Goal: Task Accomplishment & Management: Use online tool/utility

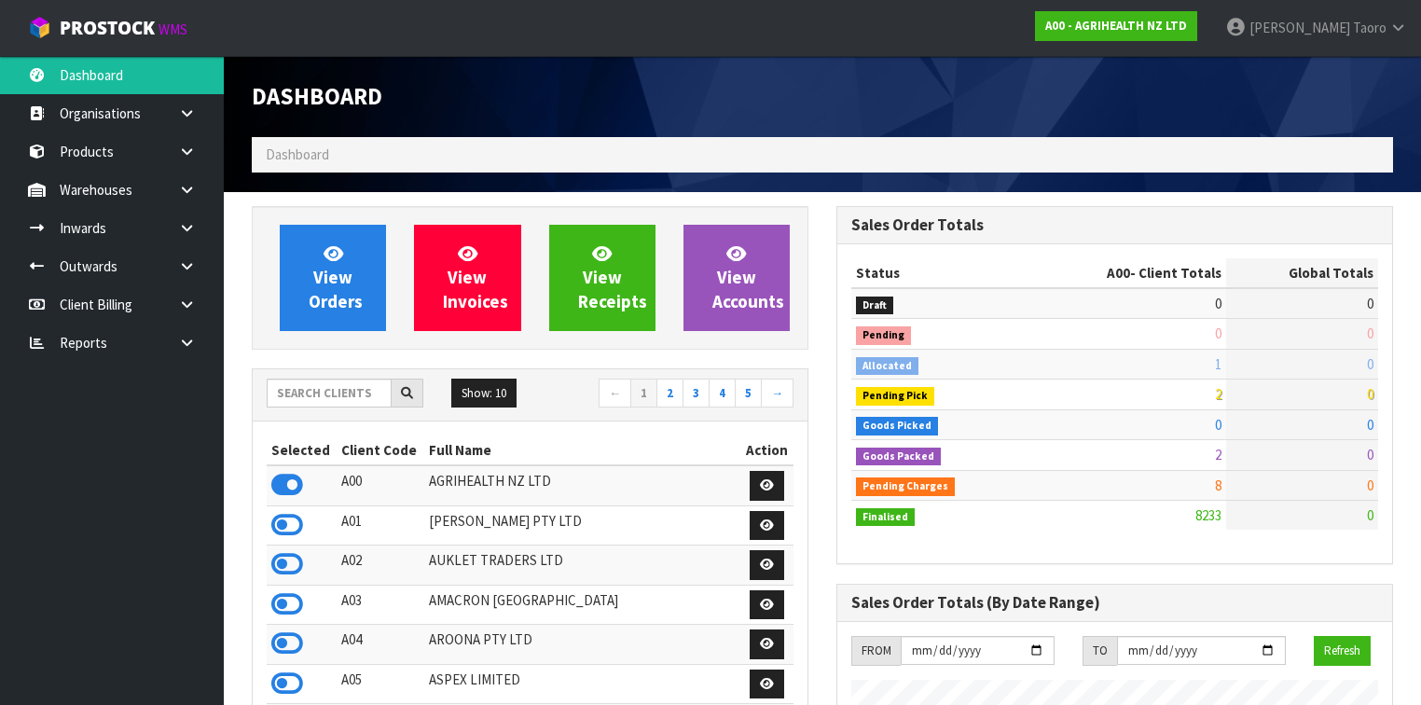
scroll to position [1406, 585]
click at [360, 392] on input "text" at bounding box center [329, 393] width 125 height 29
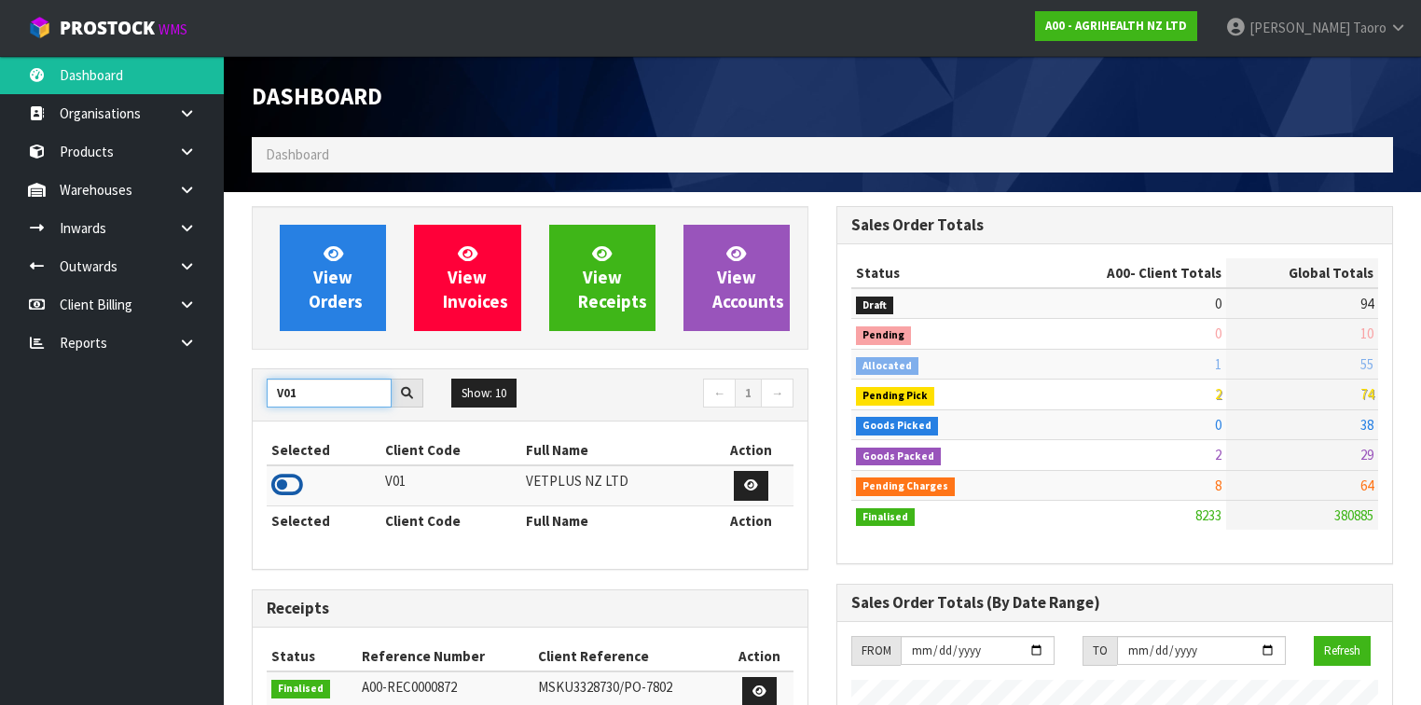
type input "V01"
click at [285, 481] on icon at bounding box center [287, 485] width 32 height 28
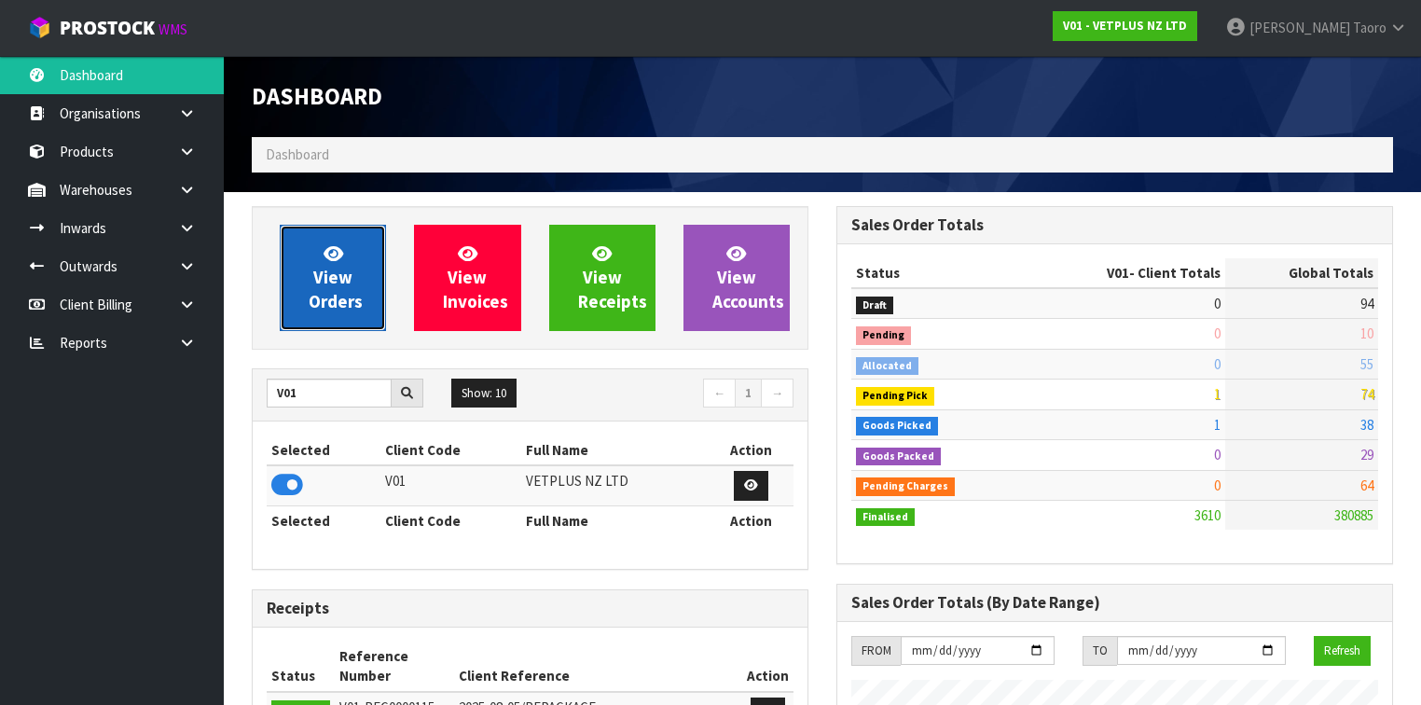
click at [313, 269] on link "View Orders" at bounding box center [333, 278] width 106 height 106
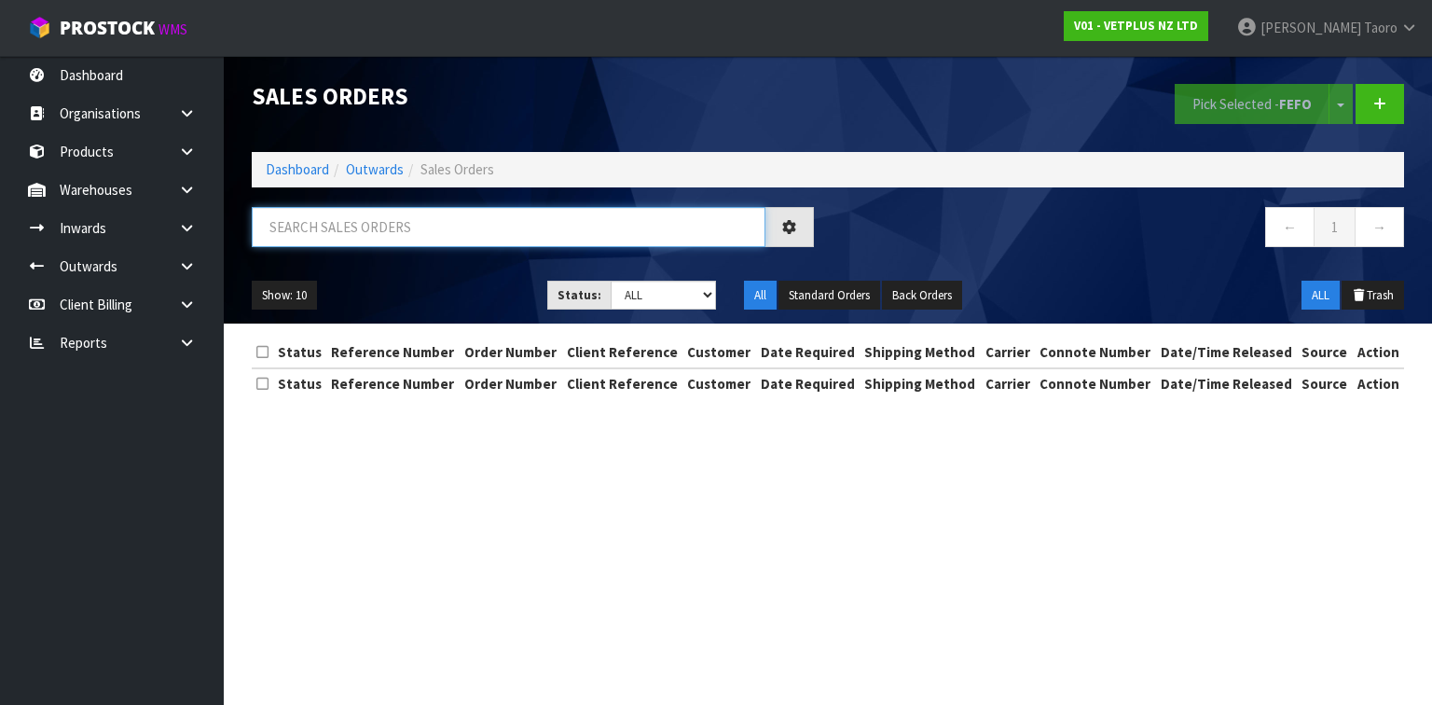
click at [317, 223] on input "text" at bounding box center [509, 227] width 514 height 40
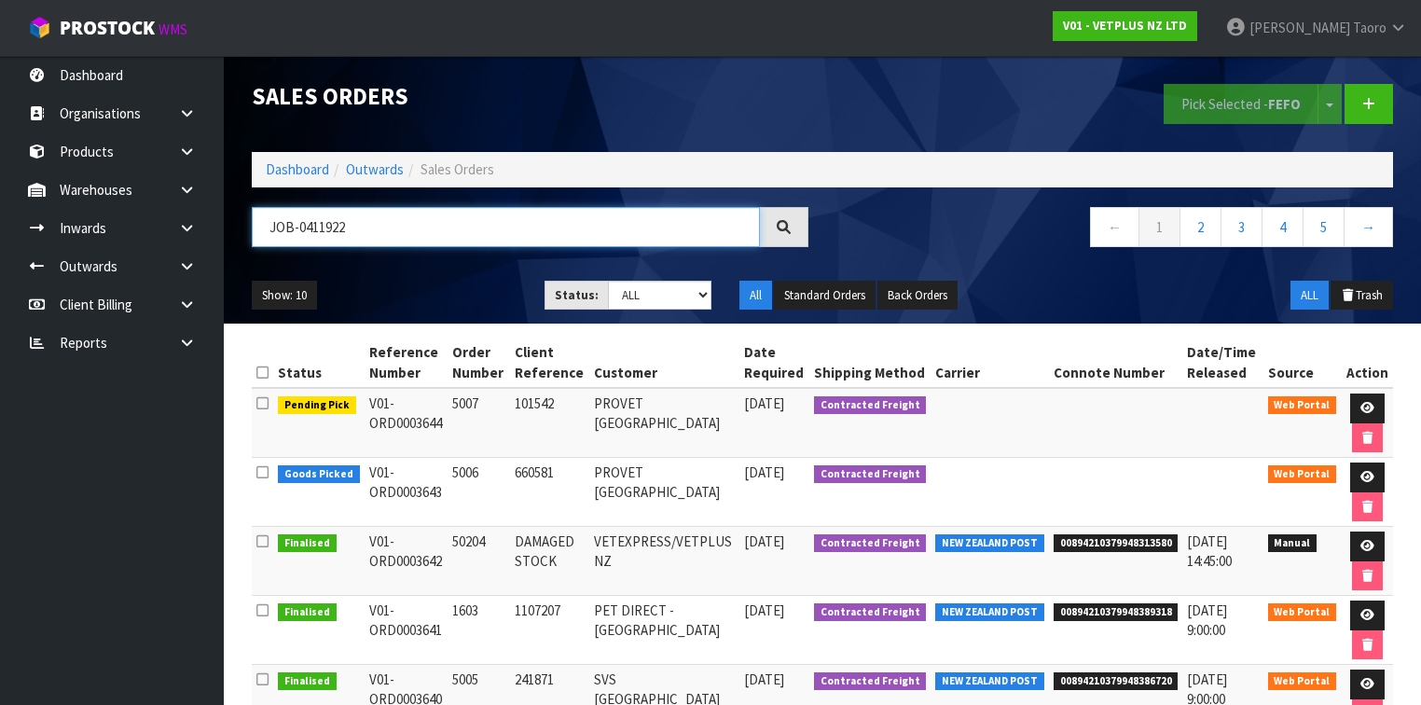
type input "JOB-0411922"
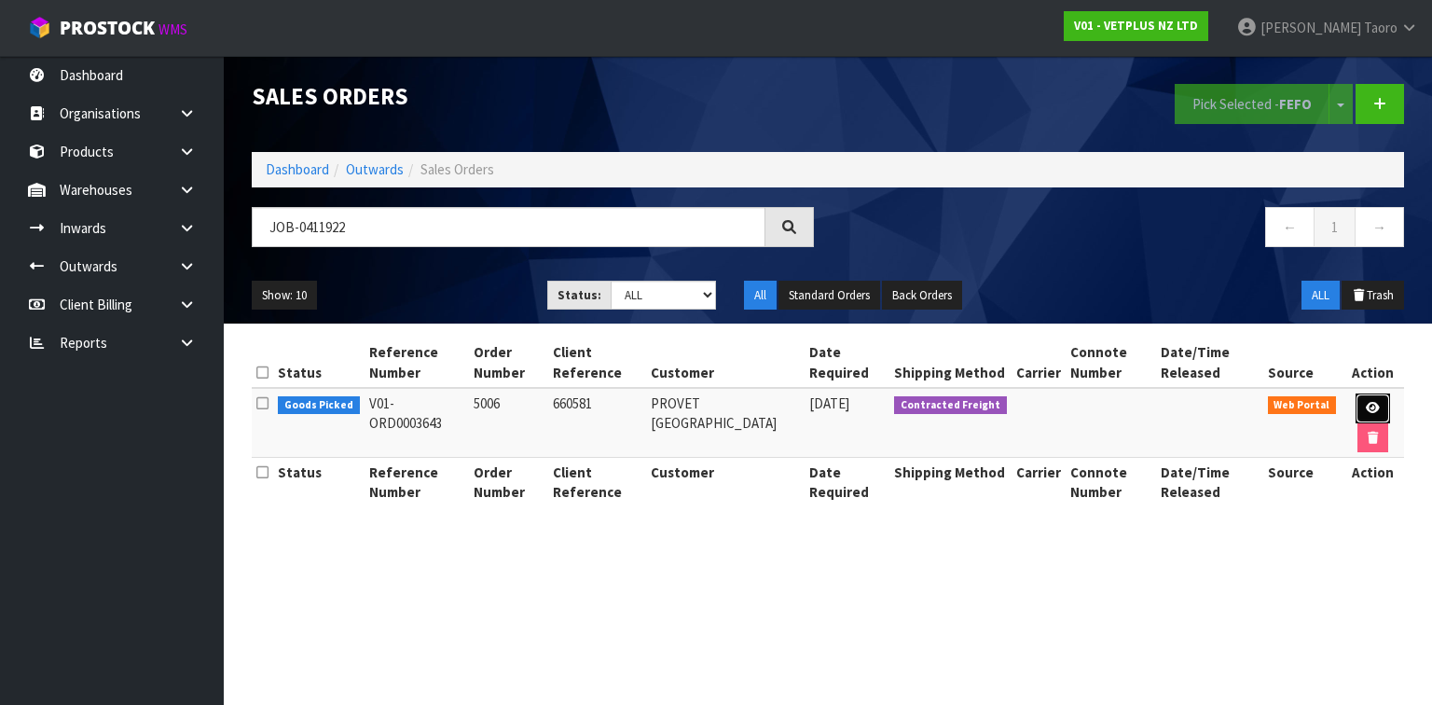
click at [1366, 402] on icon at bounding box center [1373, 408] width 14 height 12
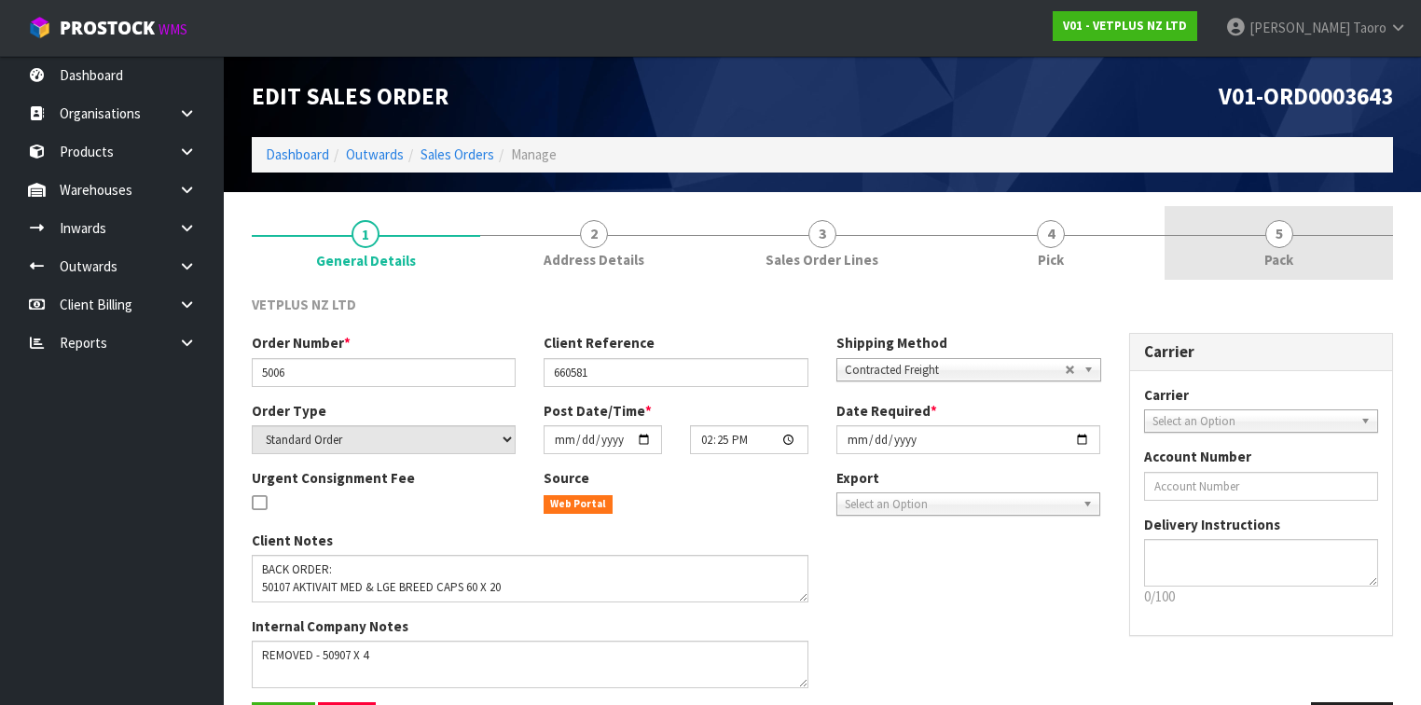
click at [1294, 232] on link "5 Pack" at bounding box center [1279, 243] width 228 height 74
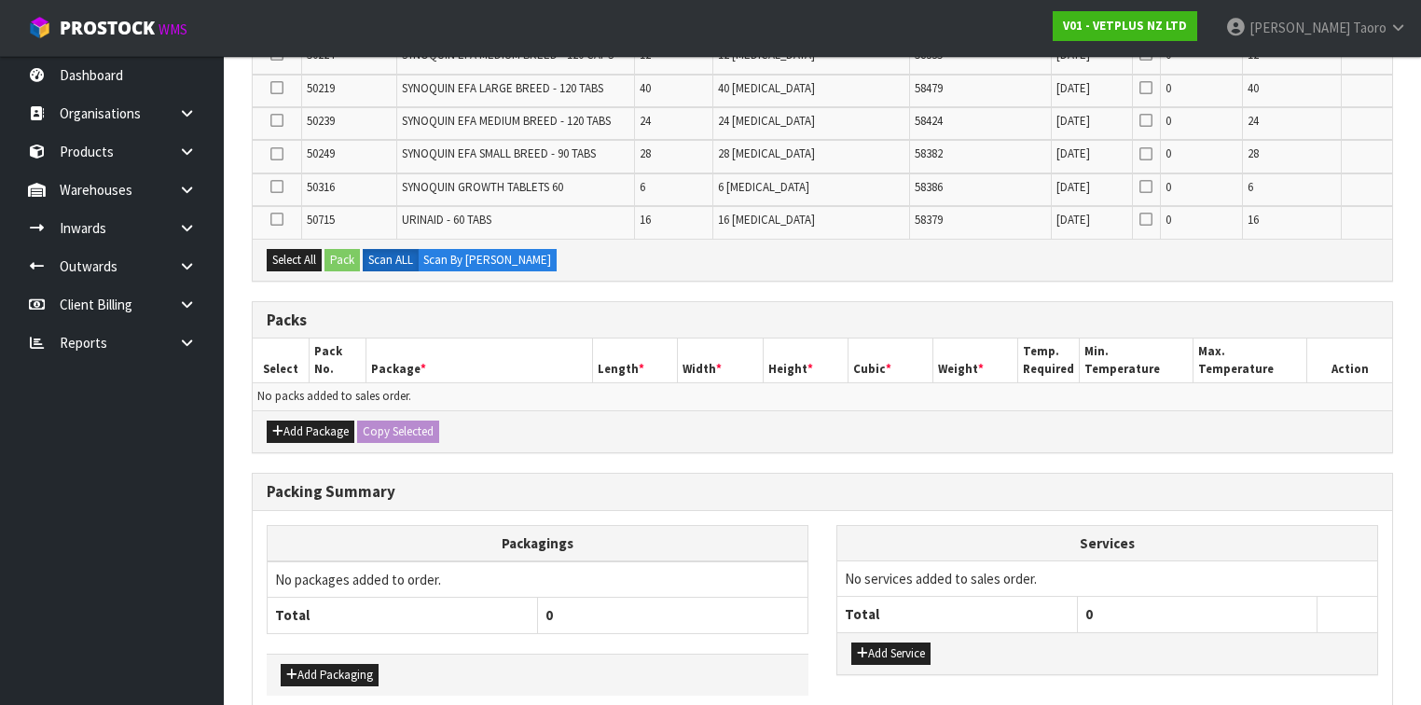
scroll to position [1351, 0]
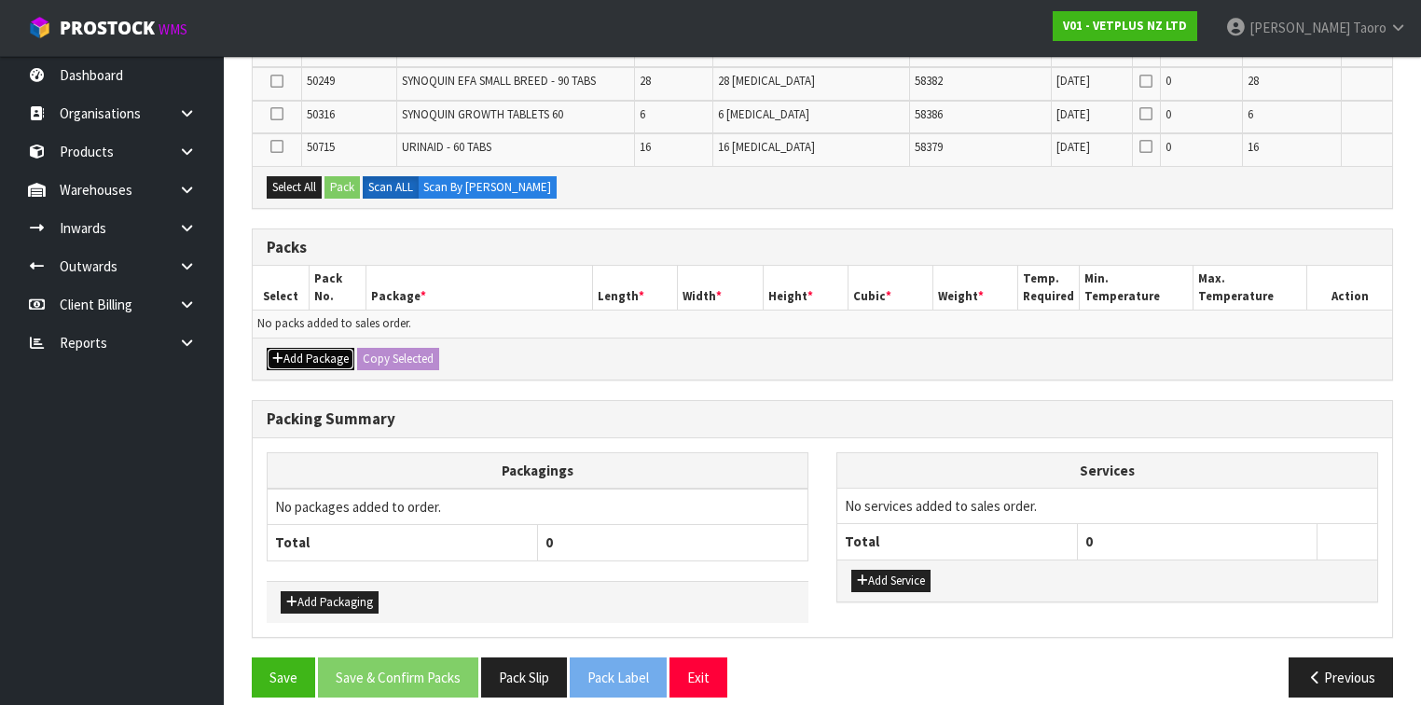
click at [310, 350] on button "Add Package" at bounding box center [311, 359] width 88 height 22
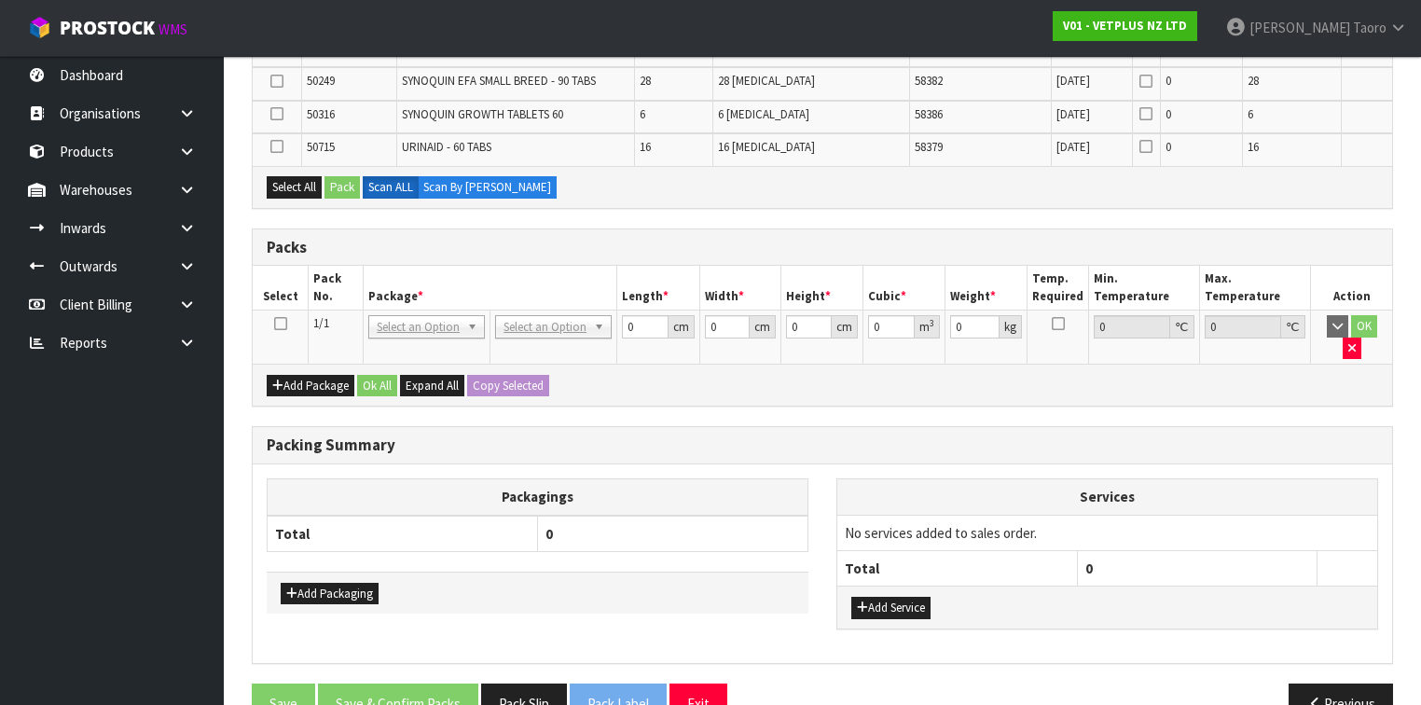
click at [282, 324] on icon at bounding box center [280, 324] width 13 height 1
click at [477, 266] on th "Package *" at bounding box center [491, 288] width 254 height 44
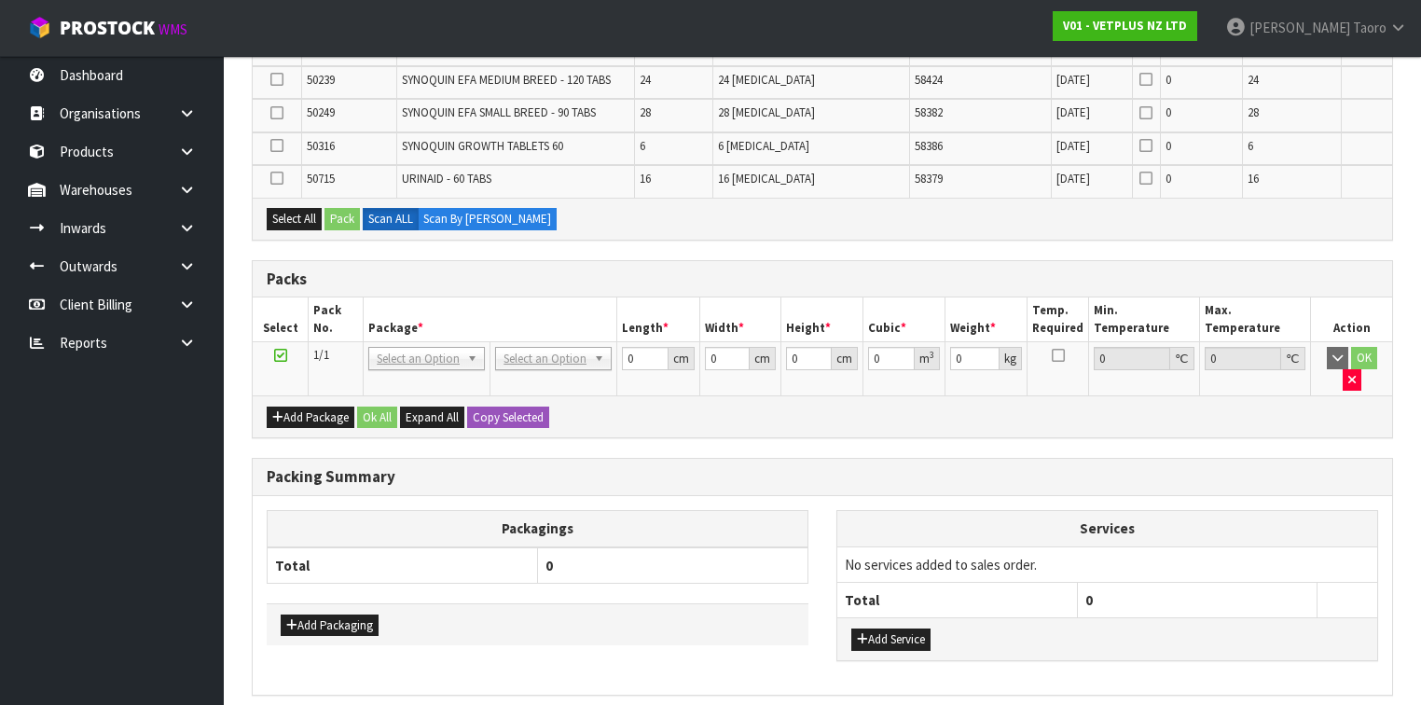
scroll to position [1358, 0]
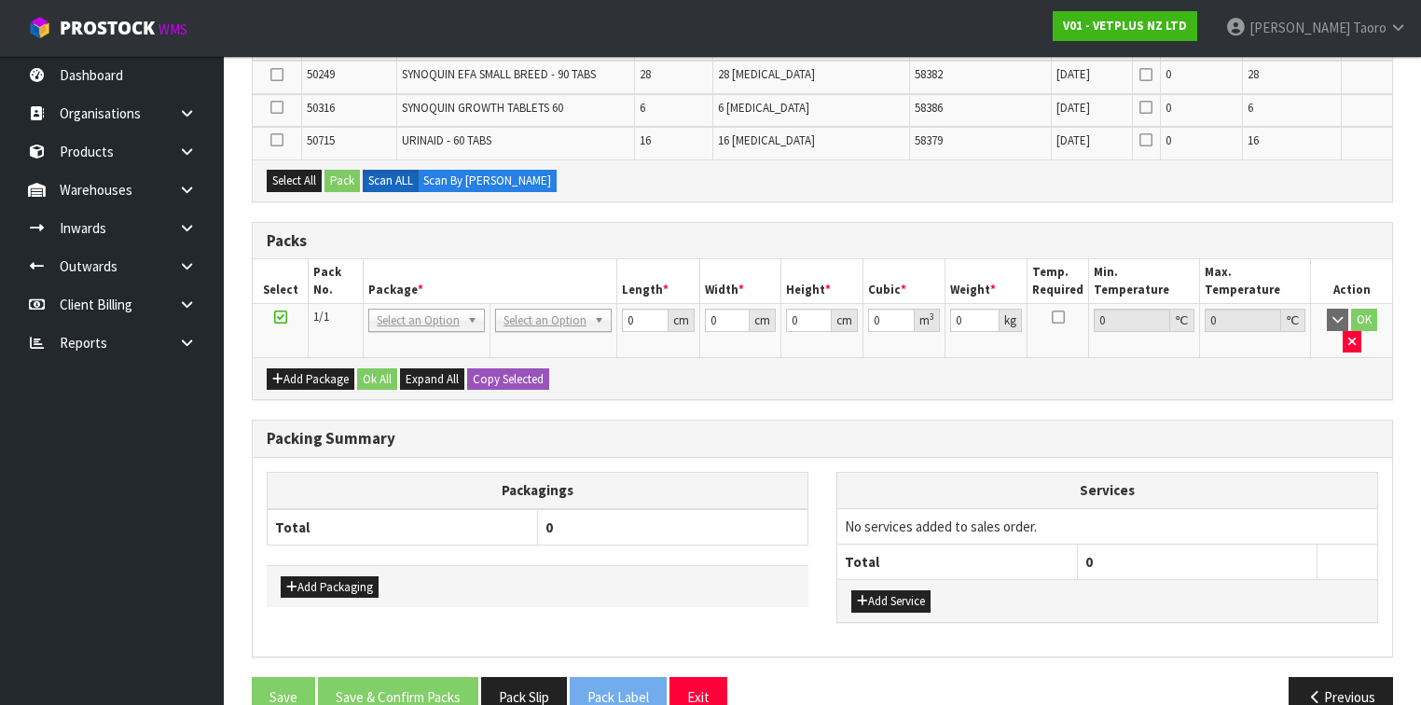
click at [604, 421] on div "Packing Summary" at bounding box center [823, 439] width 1140 height 37
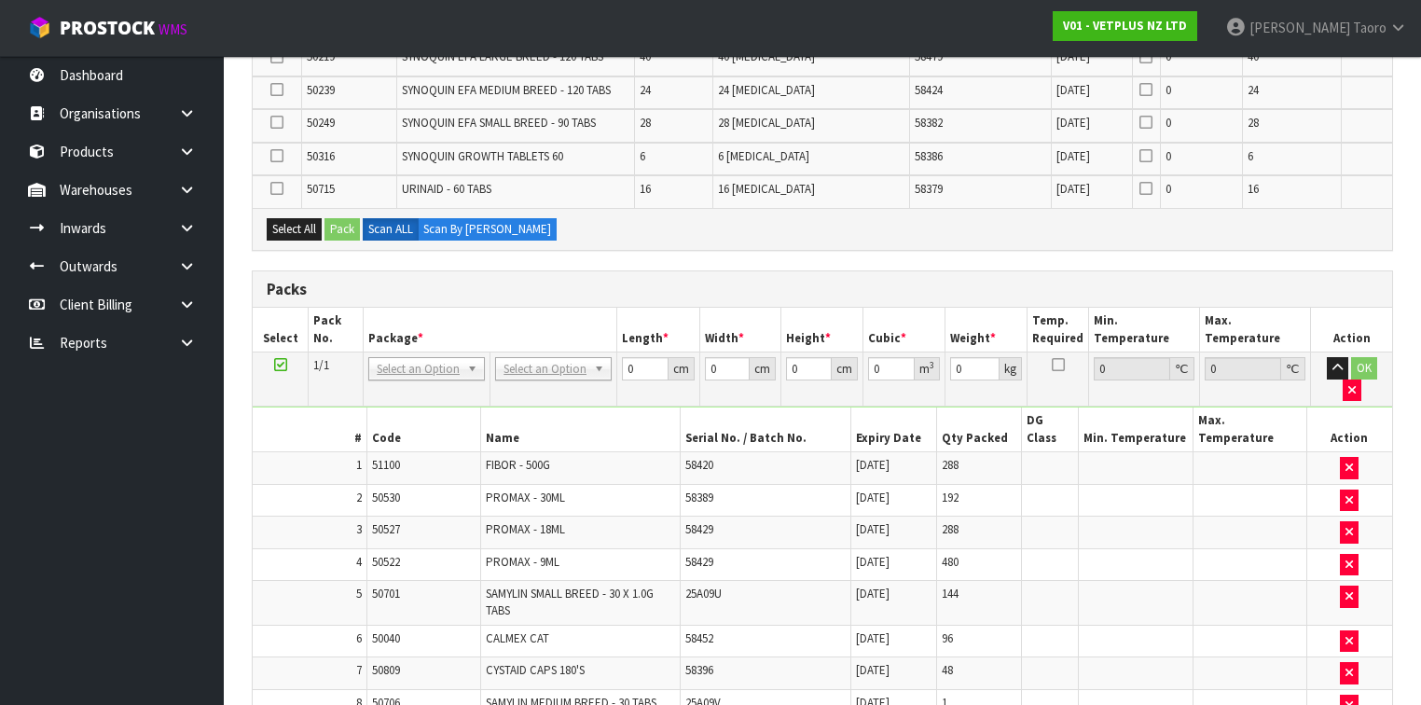
scroll to position [1119, 0]
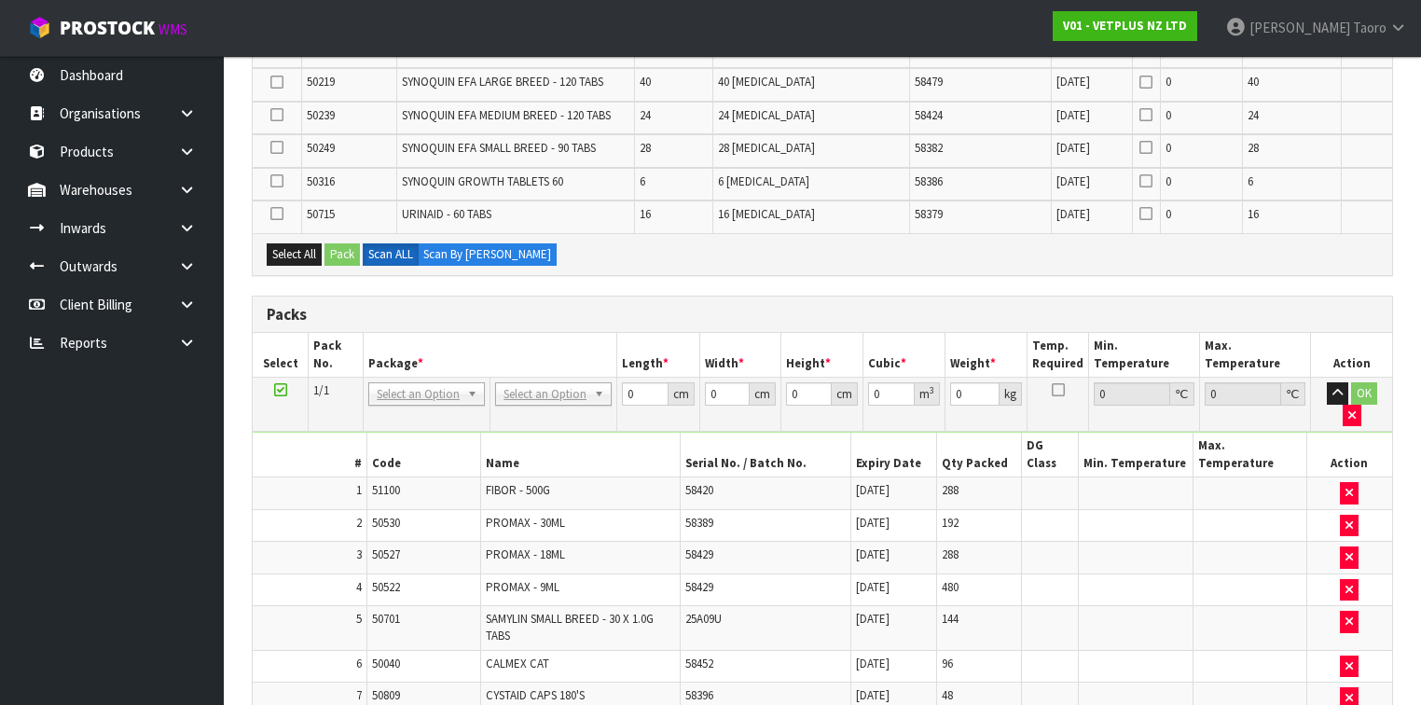
drag, startPoint x: 800, startPoint y: 648, endPoint x: 714, endPoint y: 303, distance: 355.5
click at [714, 306] on h3 "Packs" at bounding box center [823, 315] width 1112 height 18
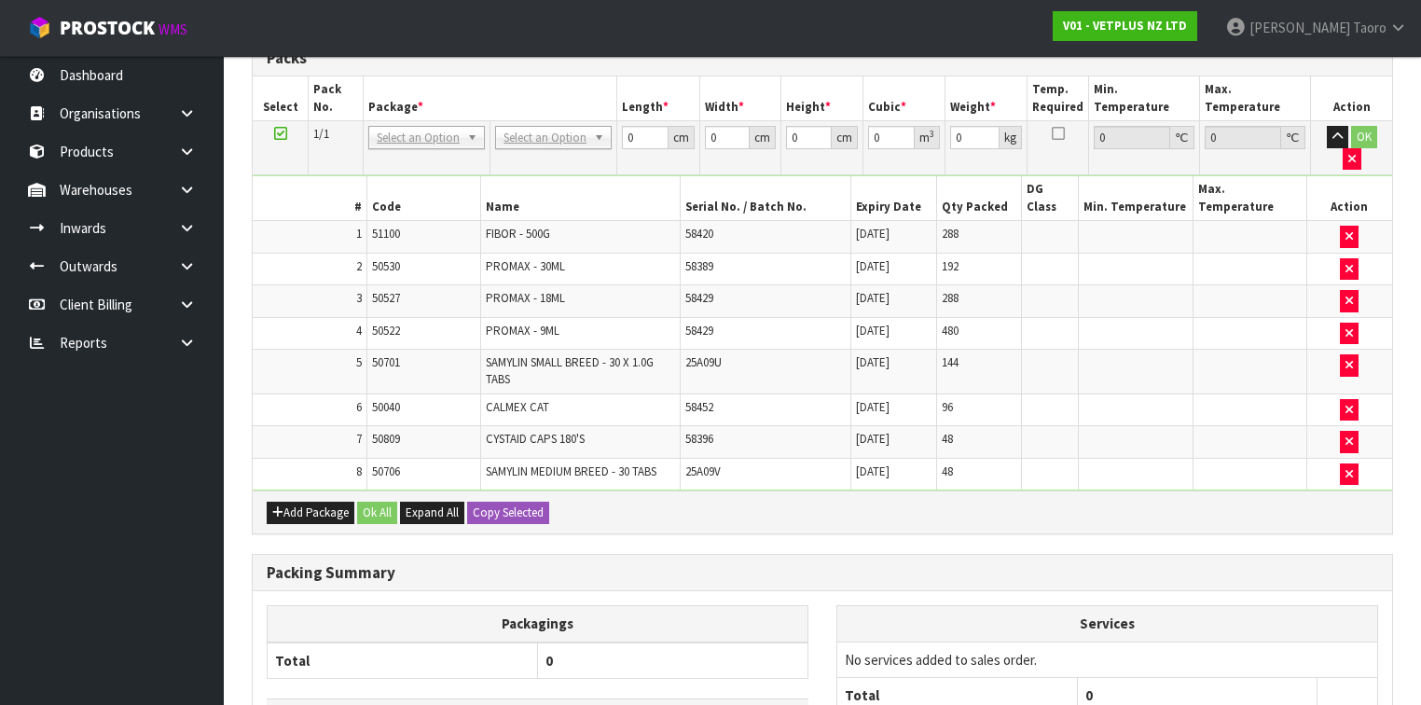
scroll to position [1488, 0]
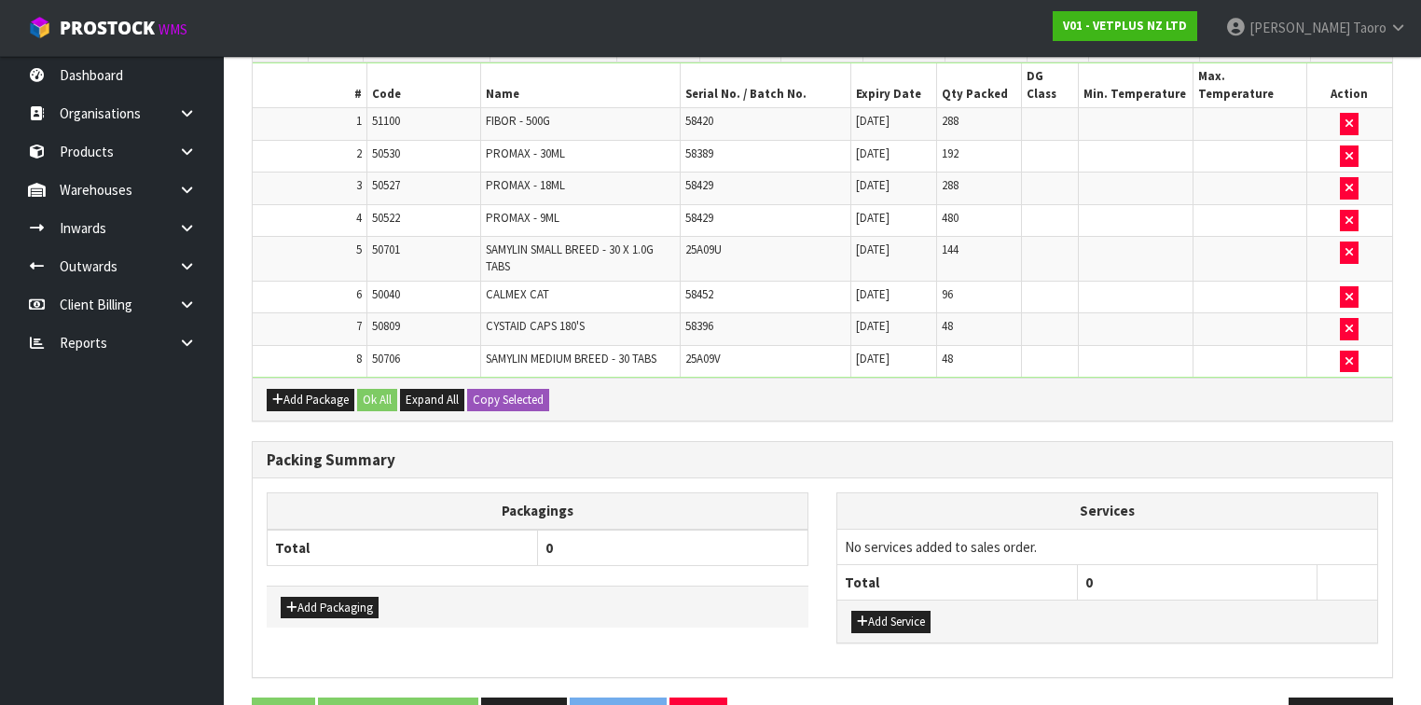
click at [1201, 493] on th "Services" at bounding box center [1107, 510] width 540 height 35
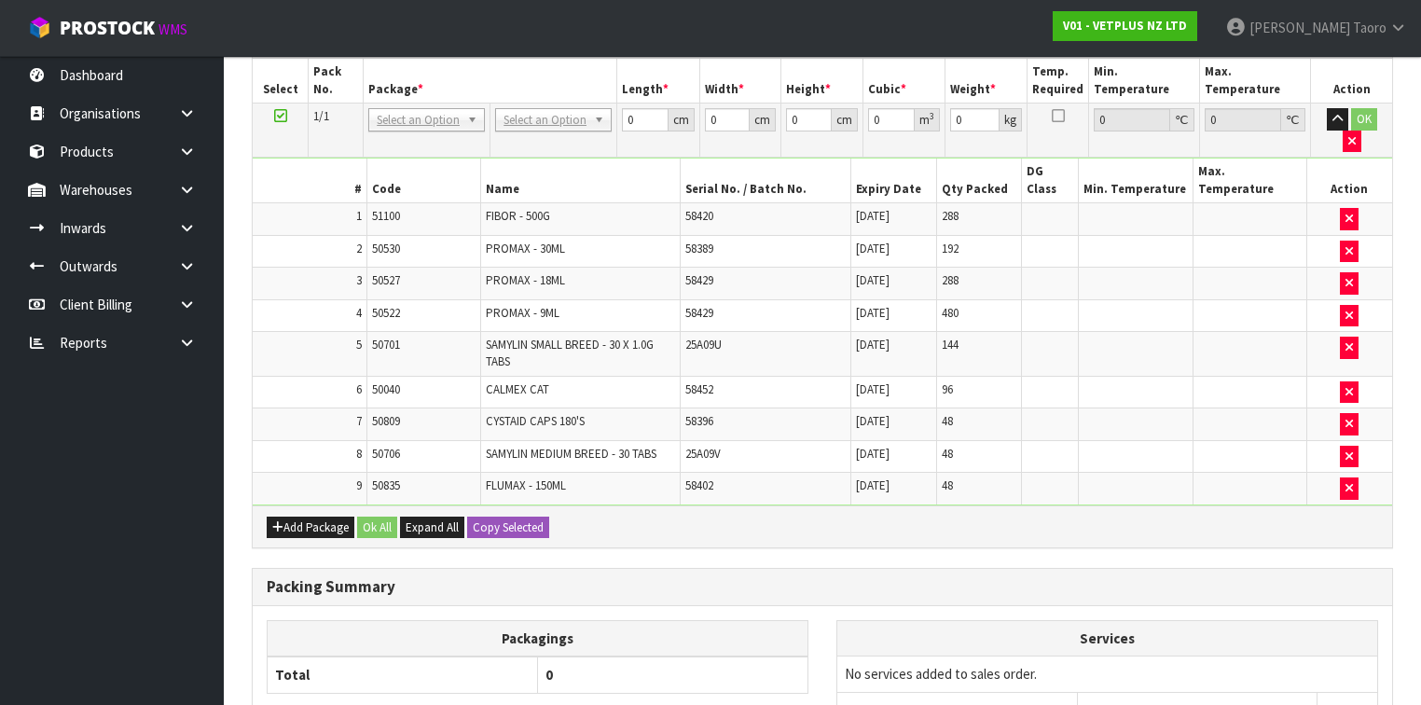
scroll to position [1520, 0]
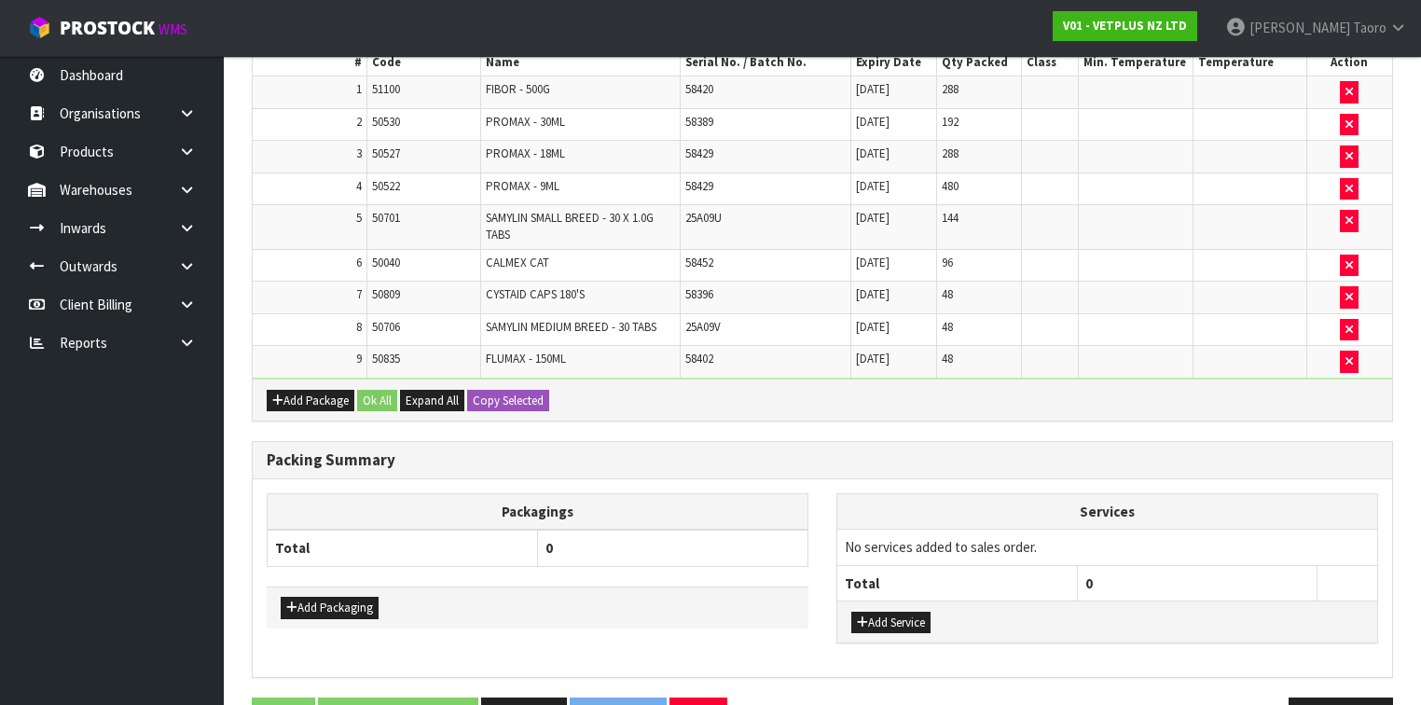
click at [1200, 379] on div "Add Package Ok All Expand All Copy Selected" at bounding box center [823, 400] width 1140 height 42
drag, startPoint x: 1197, startPoint y: 336, endPoint x: 1130, endPoint y: 439, distance: 123.4
click at [1130, 494] on th "Services" at bounding box center [1107, 511] width 540 height 35
drag, startPoint x: 1260, startPoint y: 366, endPoint x: 1209, endPoint y: 352, distance: 52.9
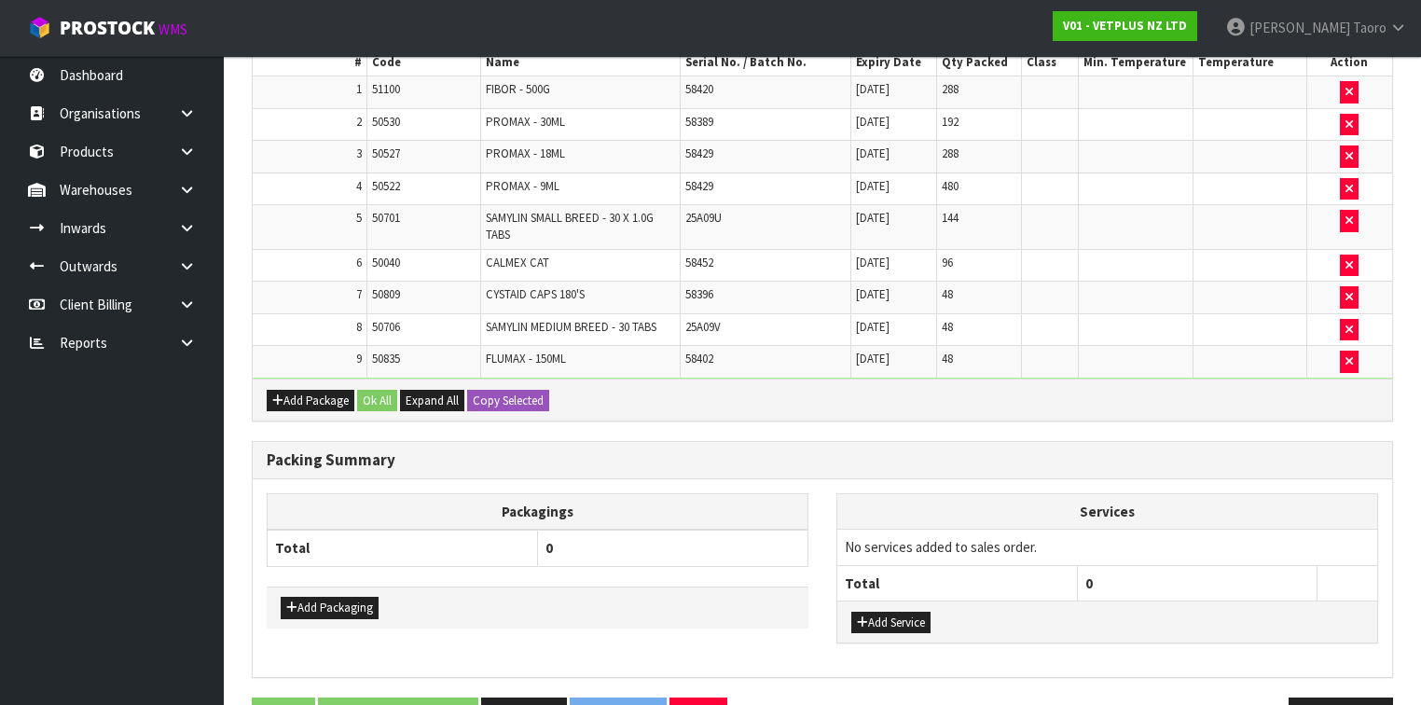
click at [1223, 442] on div "Packing Summary" at bounding box center [823, 460] width 1140 height 37
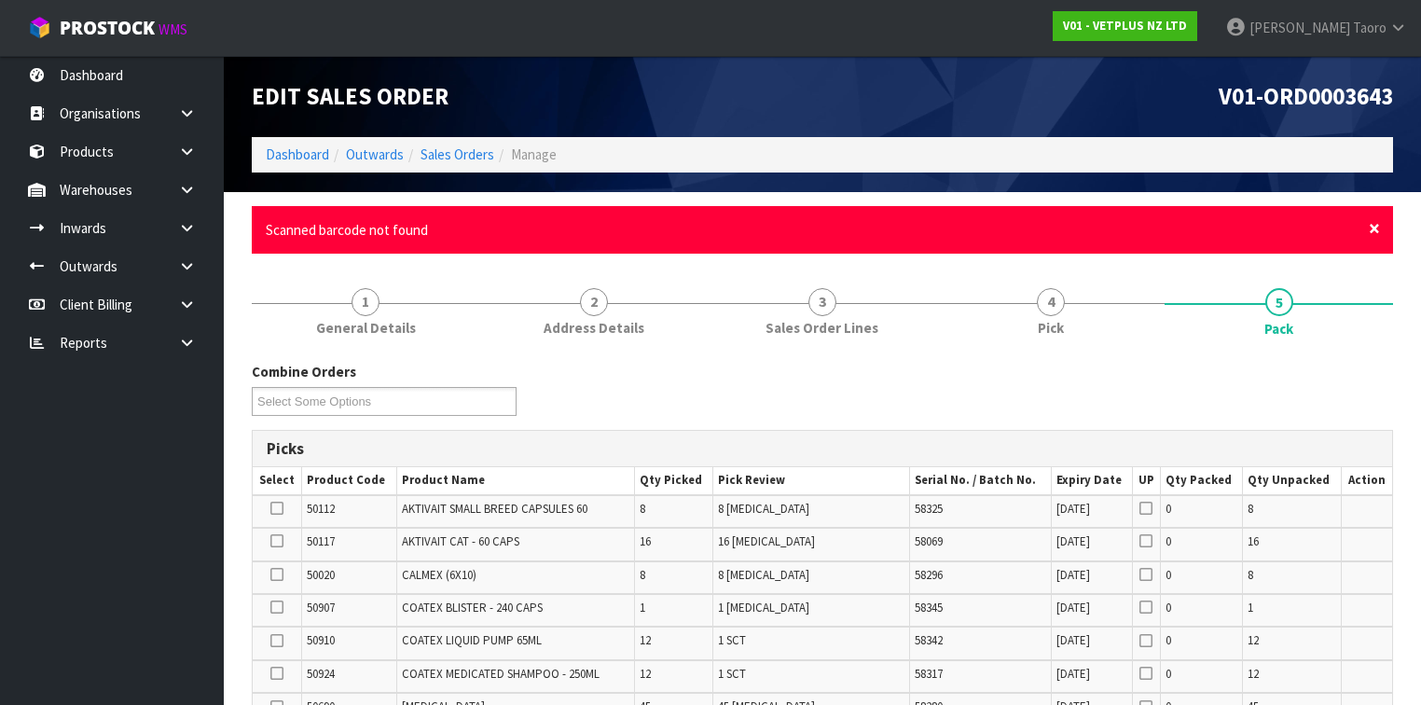
click at [1376, 229] on span "×" at bounding box center [1374, 228] width 11 height 26
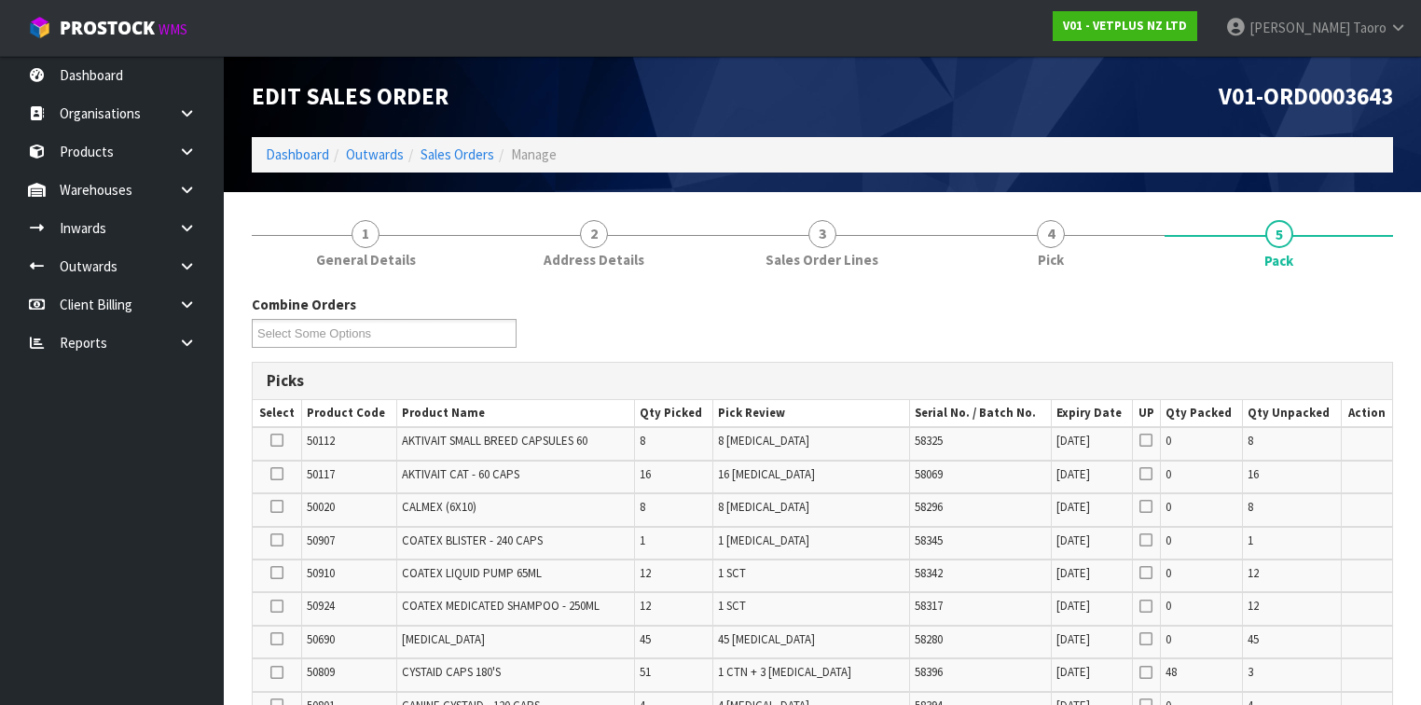
click at [1333, 332] on div "Combine Orders V01-ORD0003643 V01-ORD0003644 Select Some Options" at bounding box center [822, 328] width 1169 height 67
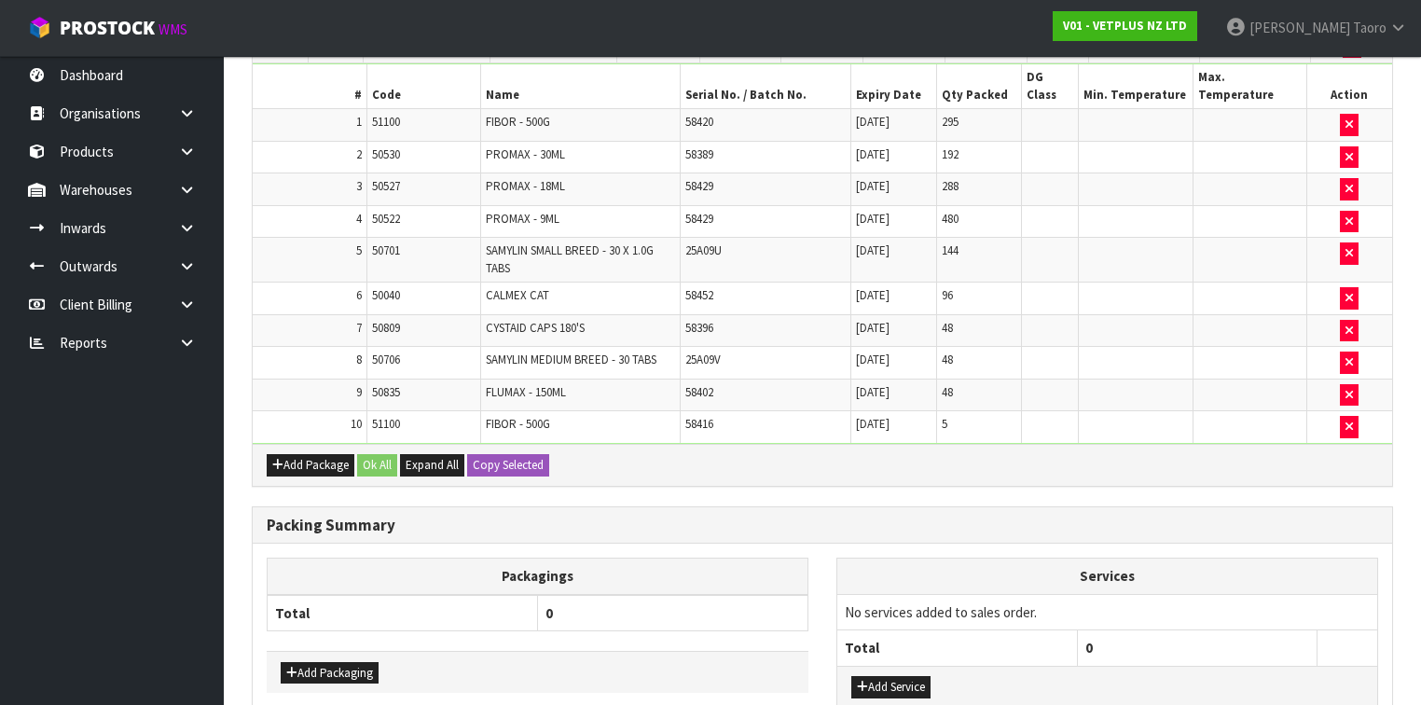
scroll to position [1486, 0]
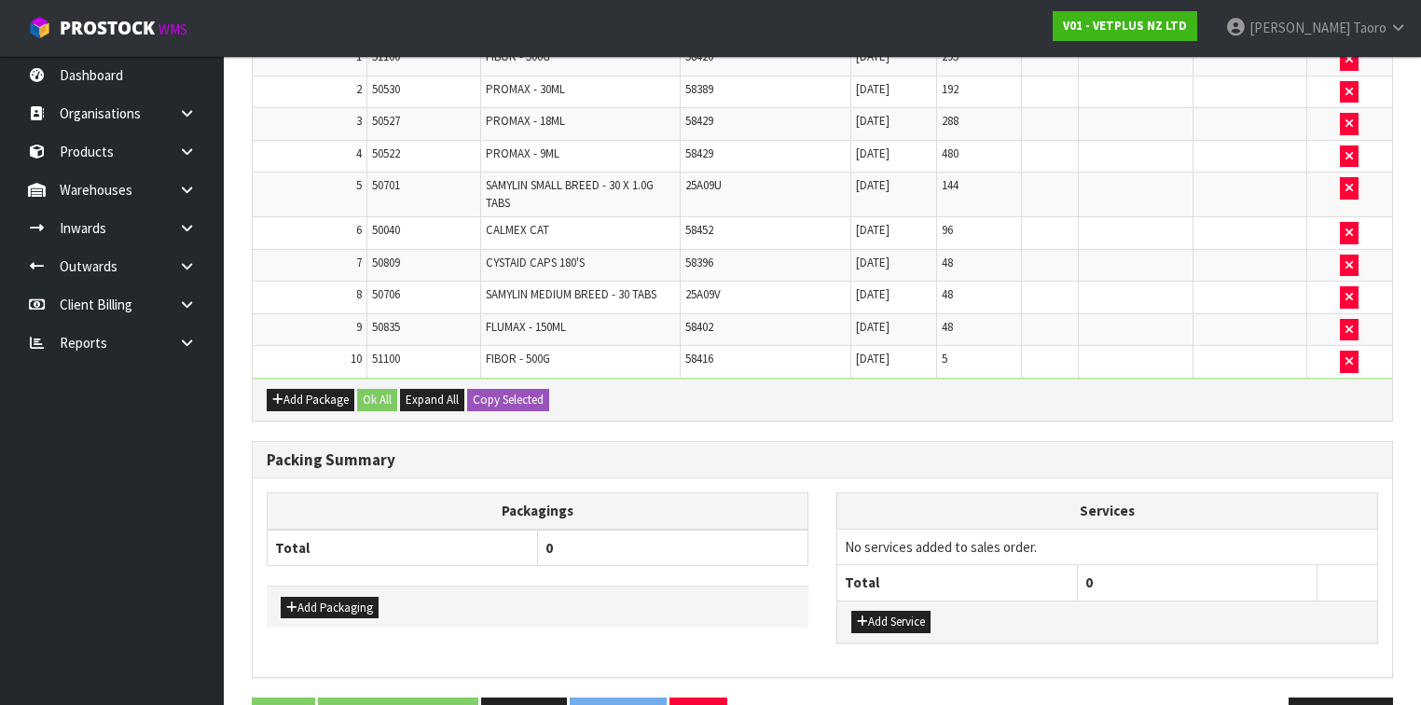
click at [638, 493] on th "Packagings" at bounding box center [538, 511] width 541 height 36
click at [712, 478] on div "Packagings Total 0 Add Packaging Services No services added to sales order. Tot…" at bounding box center [823, 577] width 1140 height 198
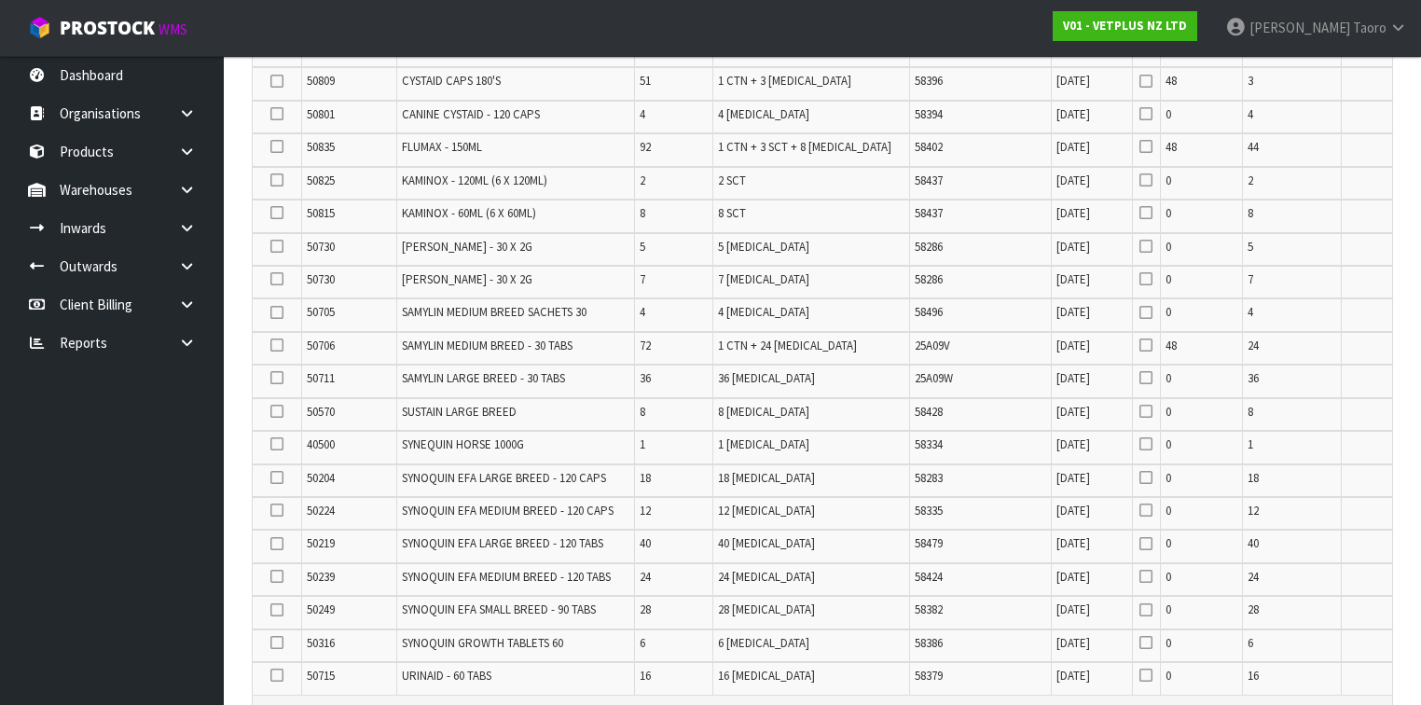
scroll to position [0, 0]
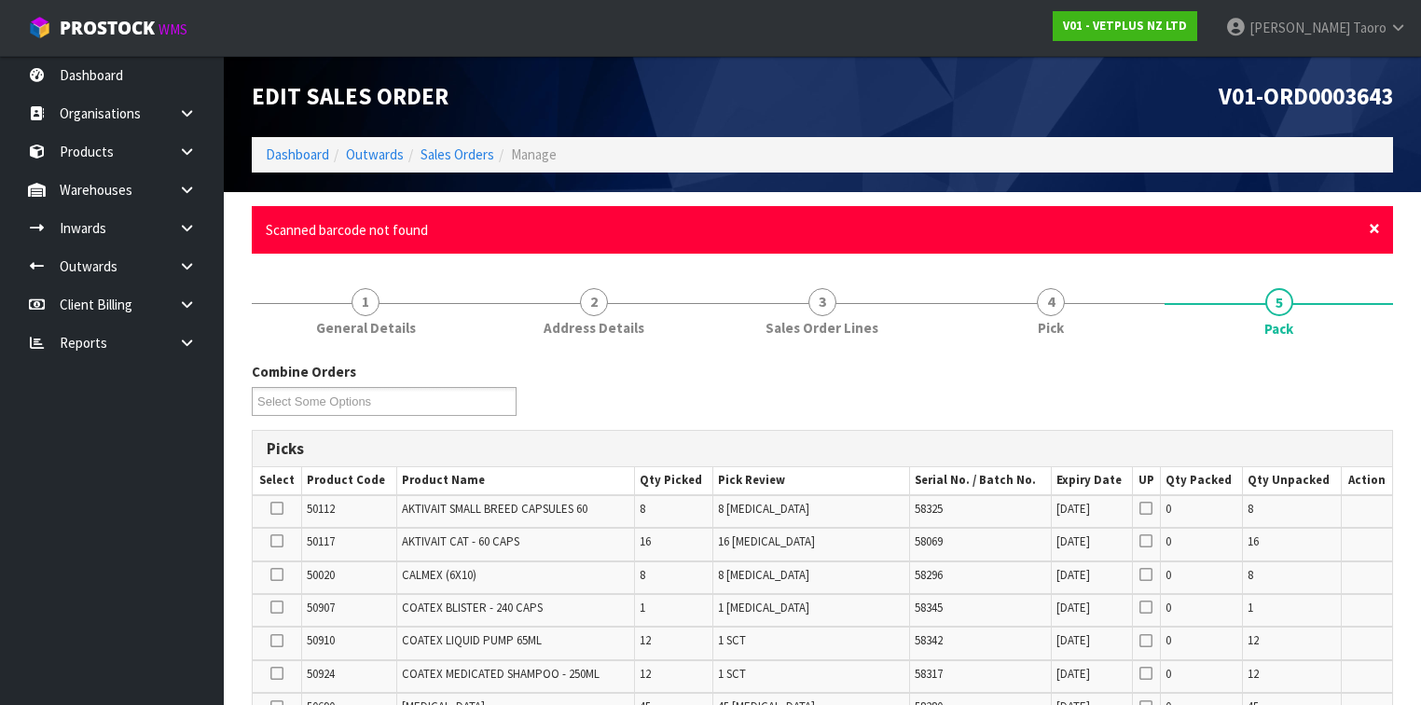
click at [1375, 230] on span "×" at bounding box center [1374, 228] width 11 height 26
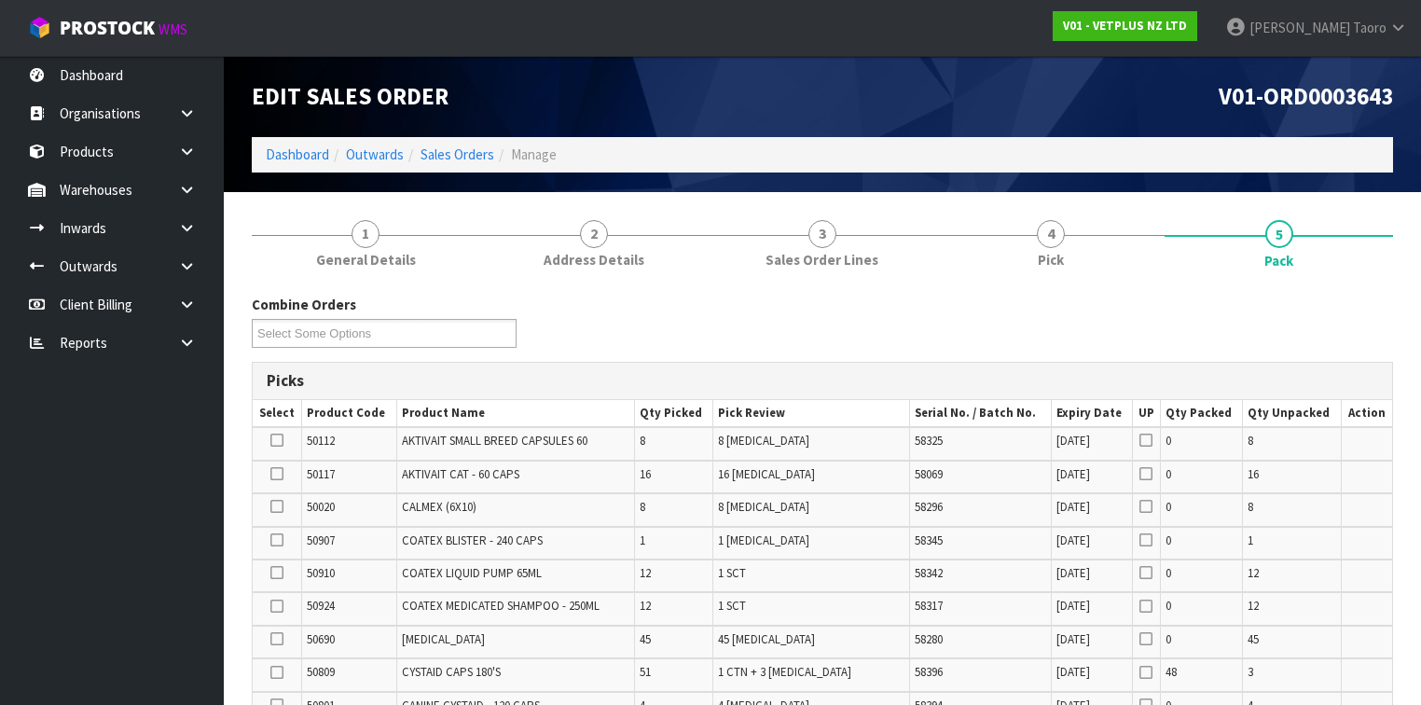
click at [1368, 301] on div "Combine Orders V01-ORD0003643 V01-ORD0003644 Select Some Options" at bounding box center [822, 328] width 1169 height 67
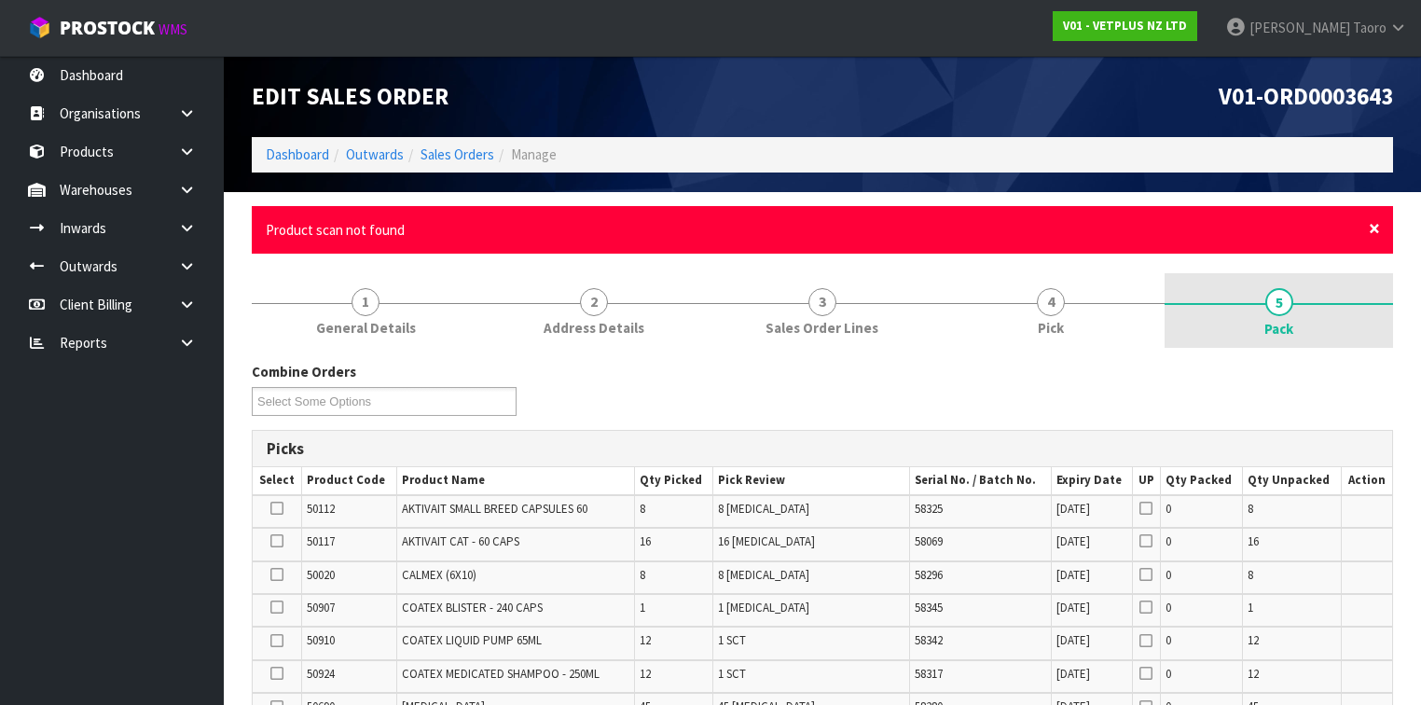
drag, startPoint x: 1375, startPoint y: 228, endPoint x: 1361, endPoint y: 269, distance: 42.8
click at [1375, 228] on span "×" at bounding box center [1374, 228] width 11 height 26
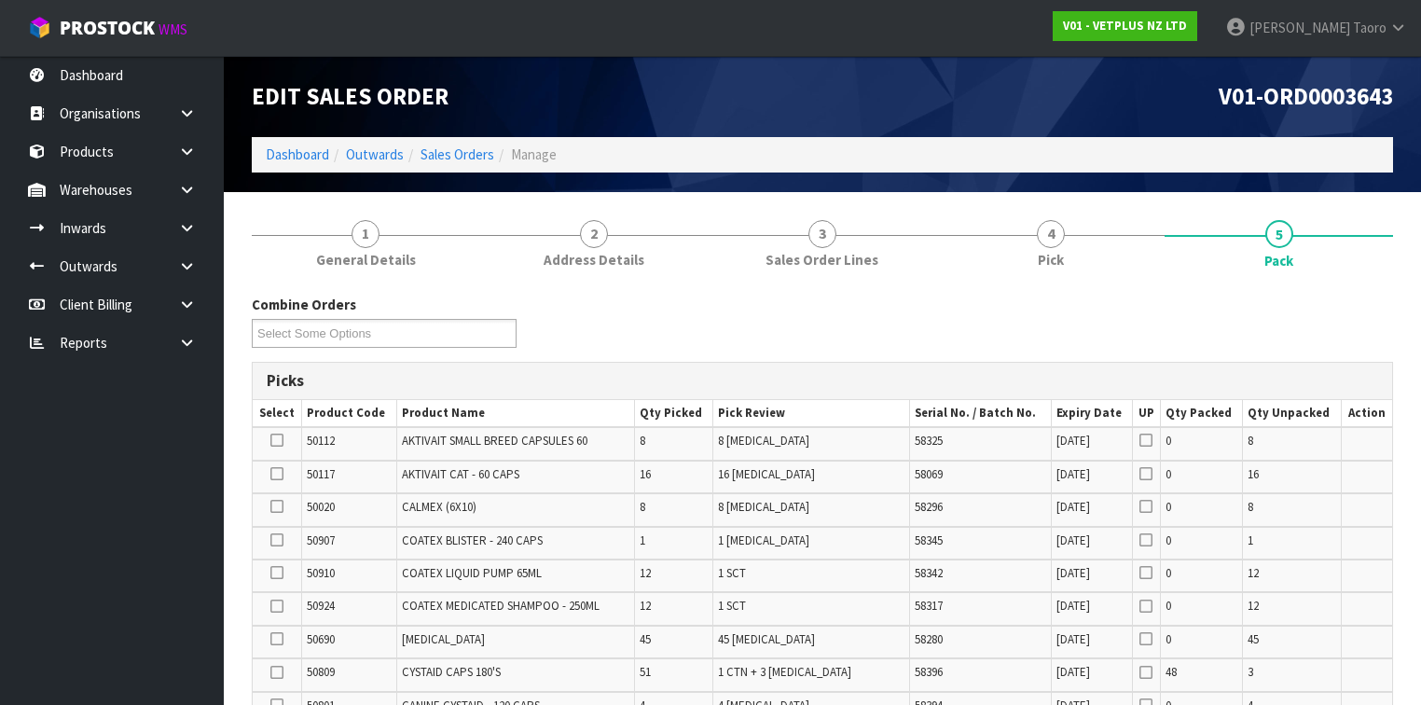
click at [1347, 325] on div "Combine Orders V01-ORD0003643 V01-ORD0003644 Select Some Options" at bounding box center [822, 328] width 1169 height 67
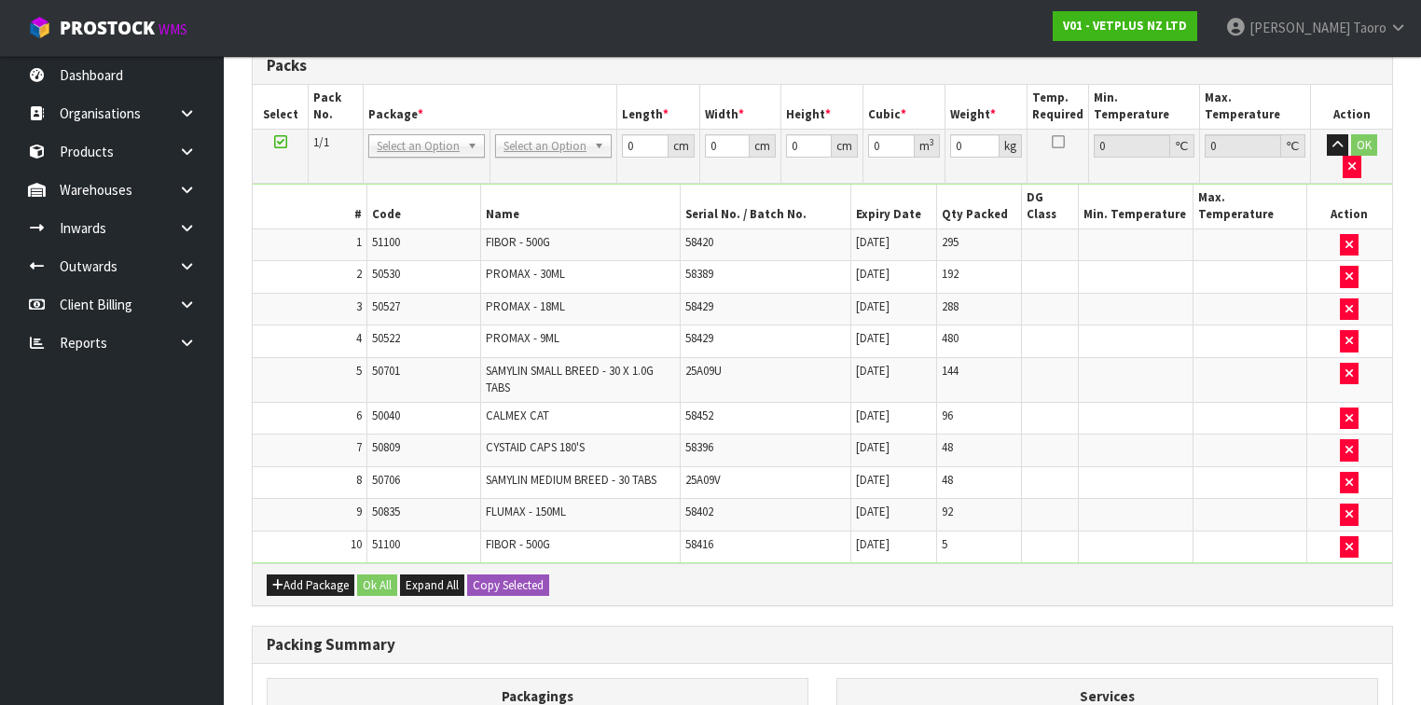
scroll to position [1454, 0]
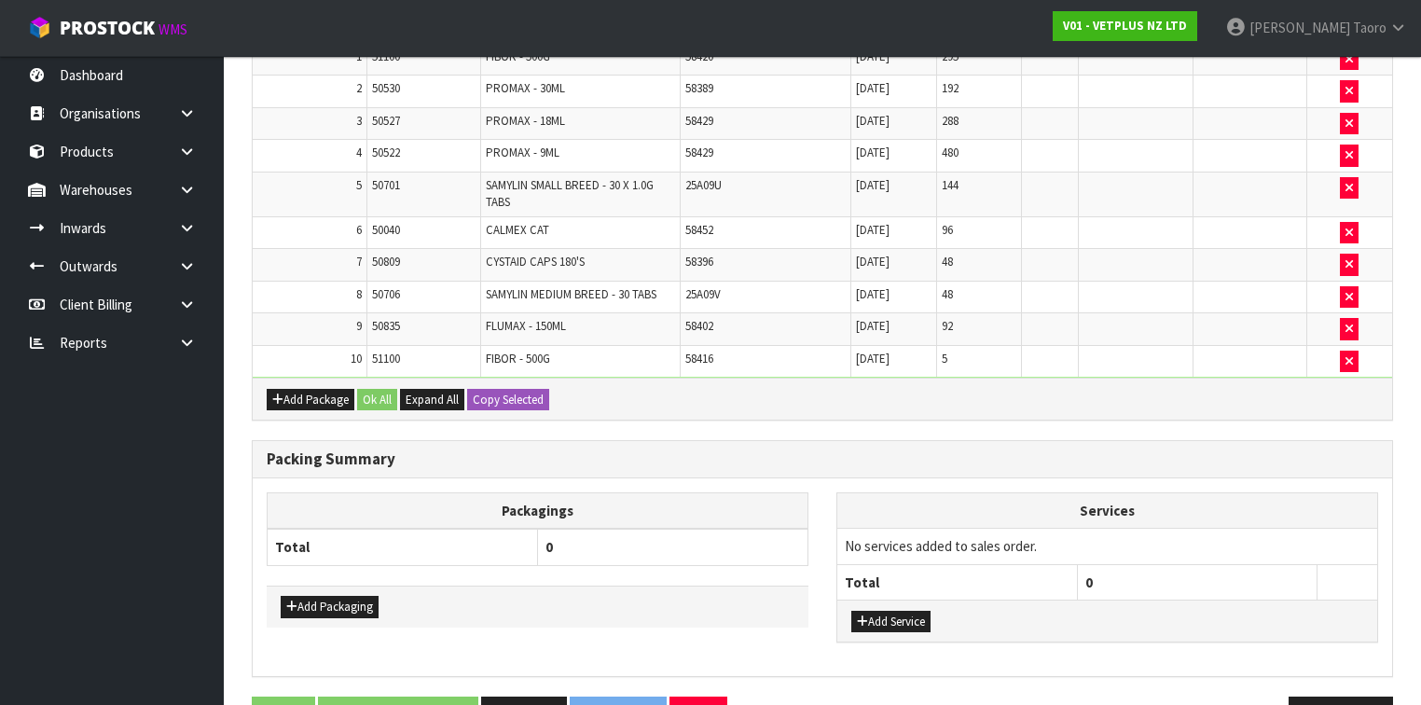
click at [782, 450] on h3 "Packing Summary" at bounding box center [823, 459] width 1112 height 18
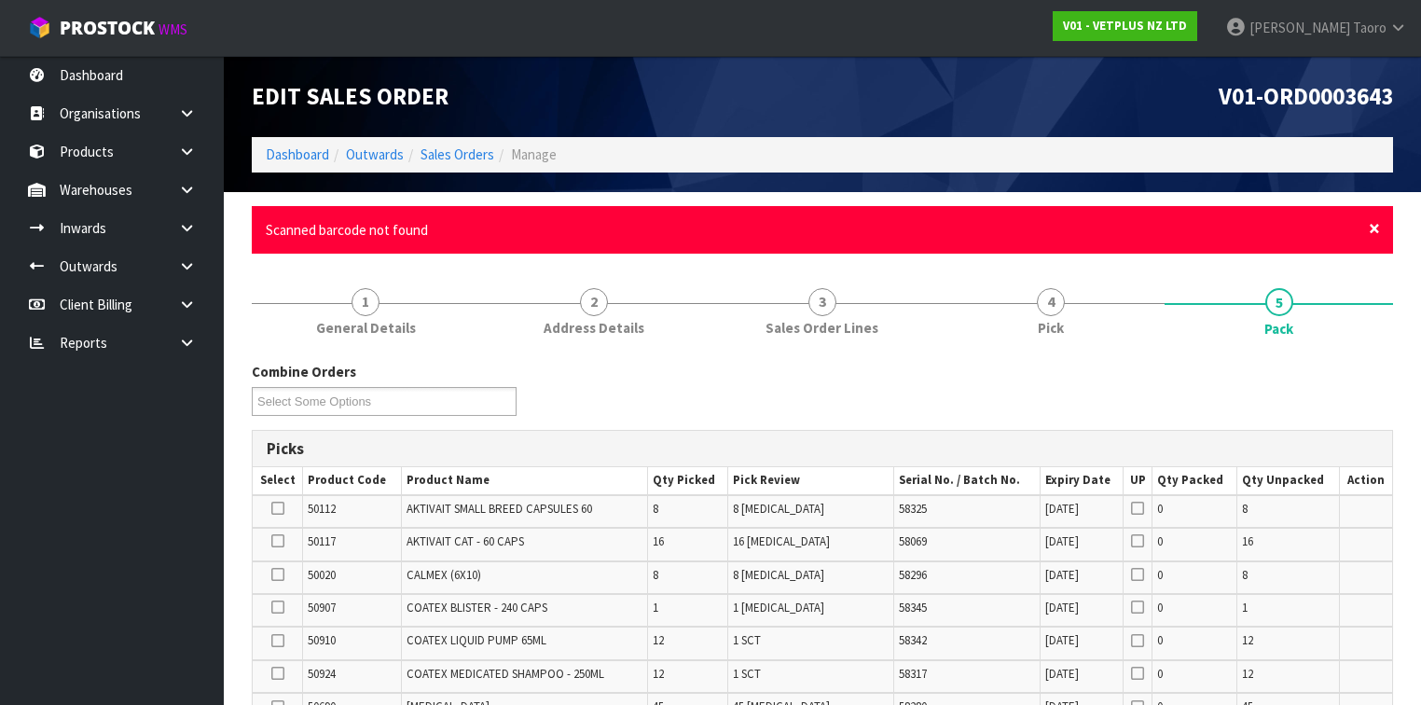
click at [1374, 228] on span "×" at bounding box center [1374, 228] width 11 height 26
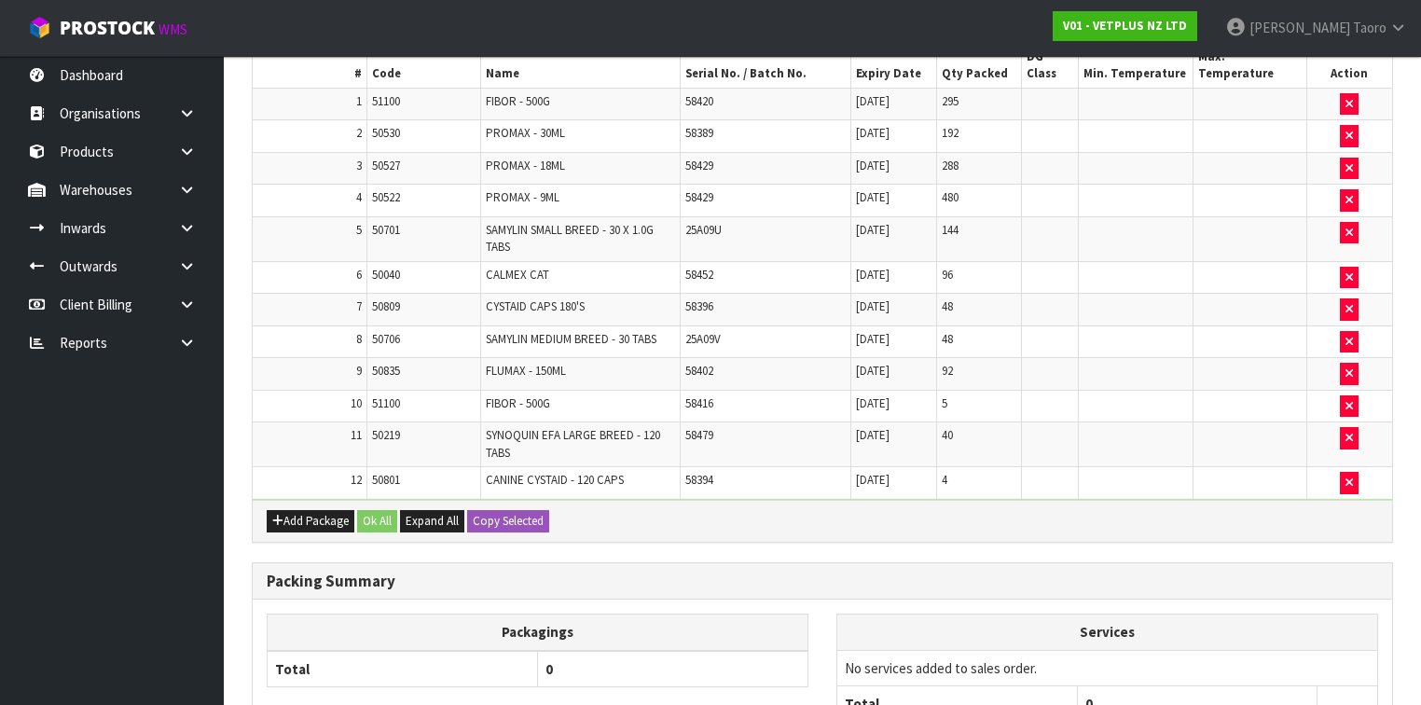
scroll to position [970, 0]
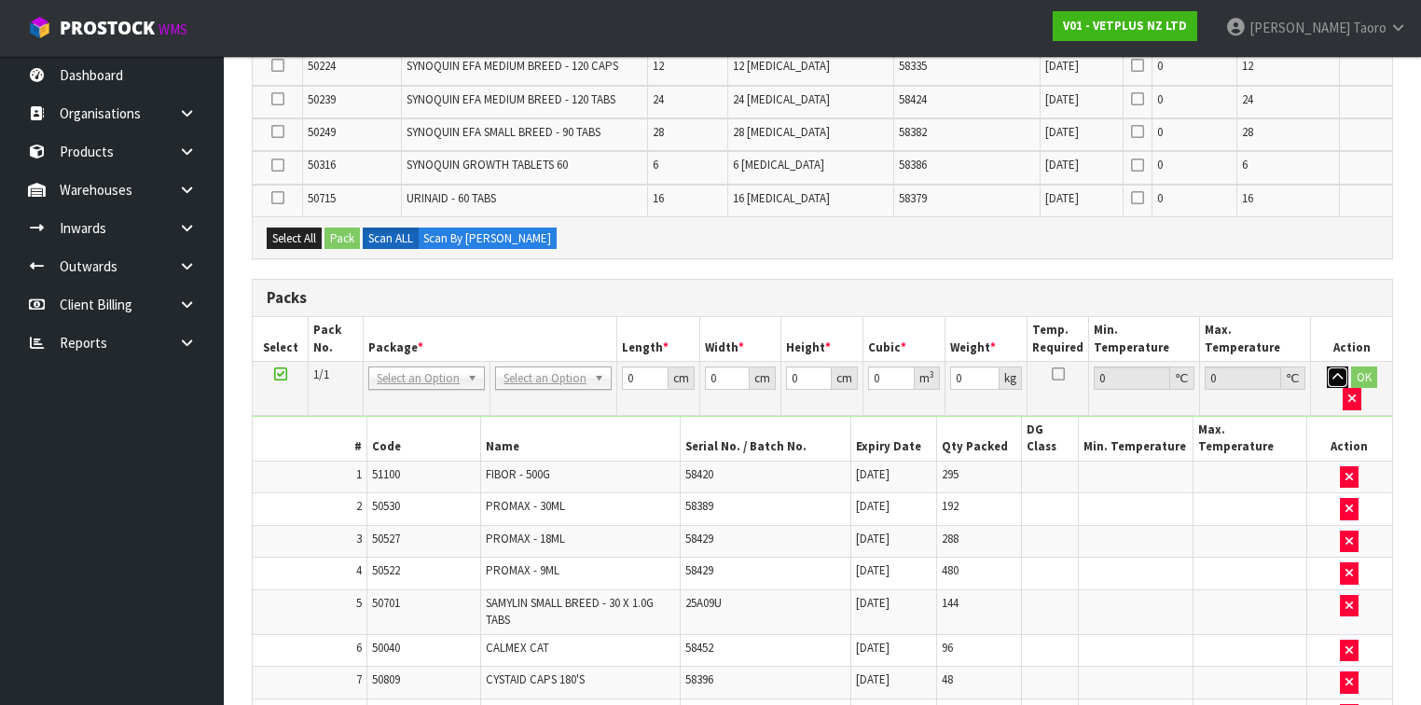
click at [1333, 371] on icon "button" at bounding box center [1338, 377] width 10 height 12
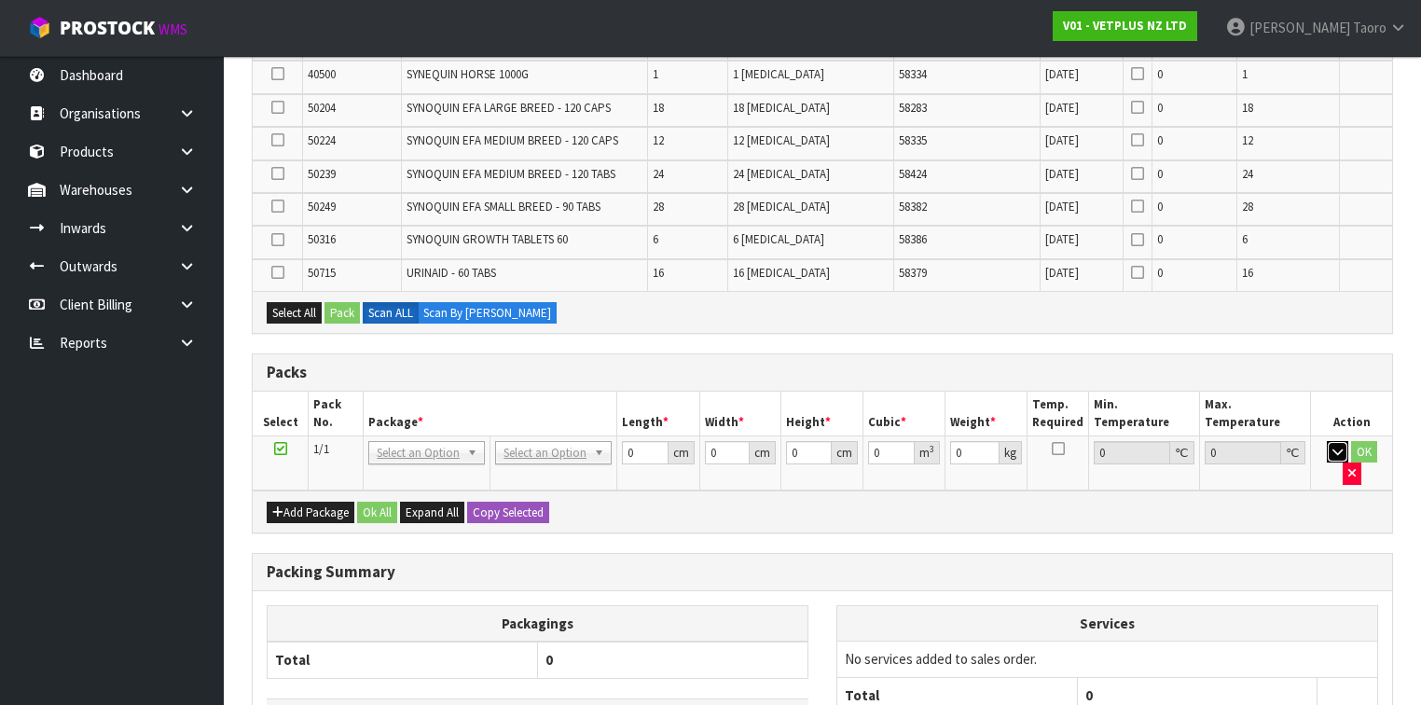
scroll to position [1031, 0]
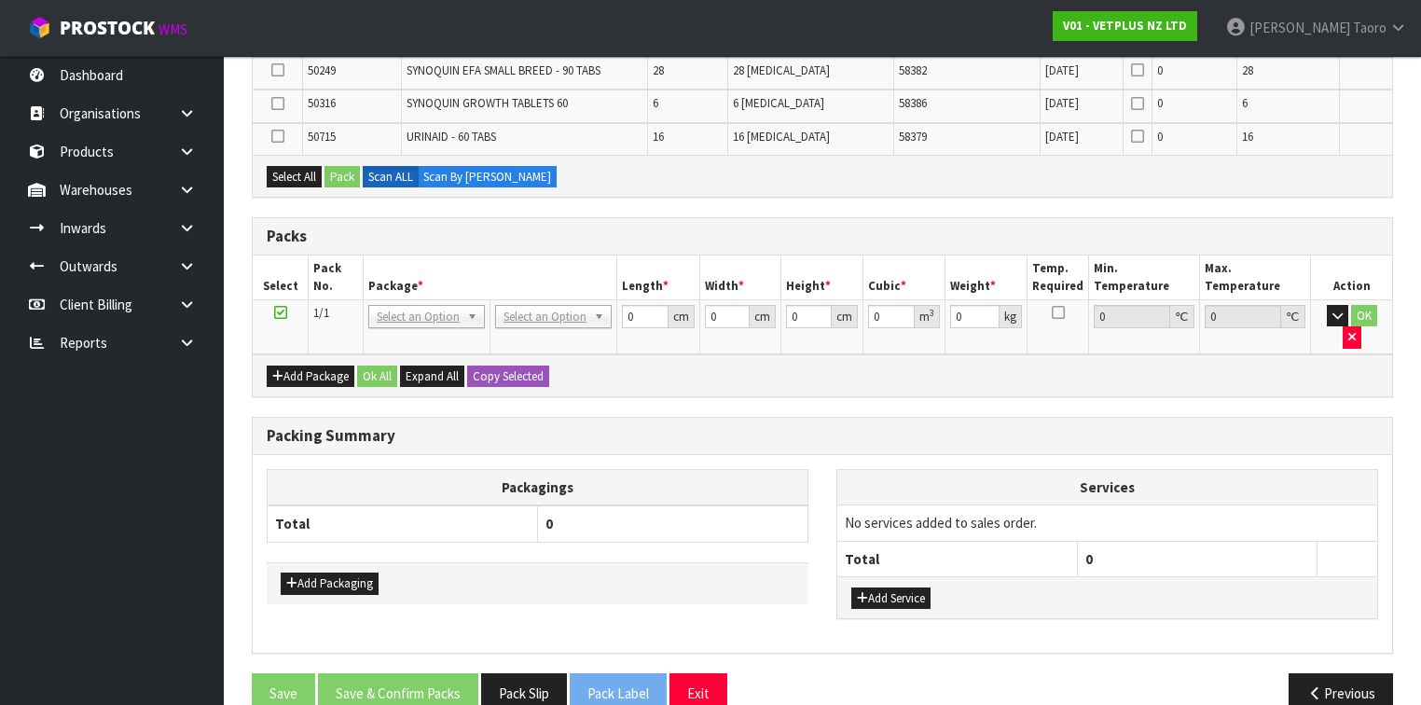
click at [955, 455] on div "Packagings Total 0 Add Packaging Services No services added to sales order. Tot…" at bounding box center [823, 554] width 1140 height 198
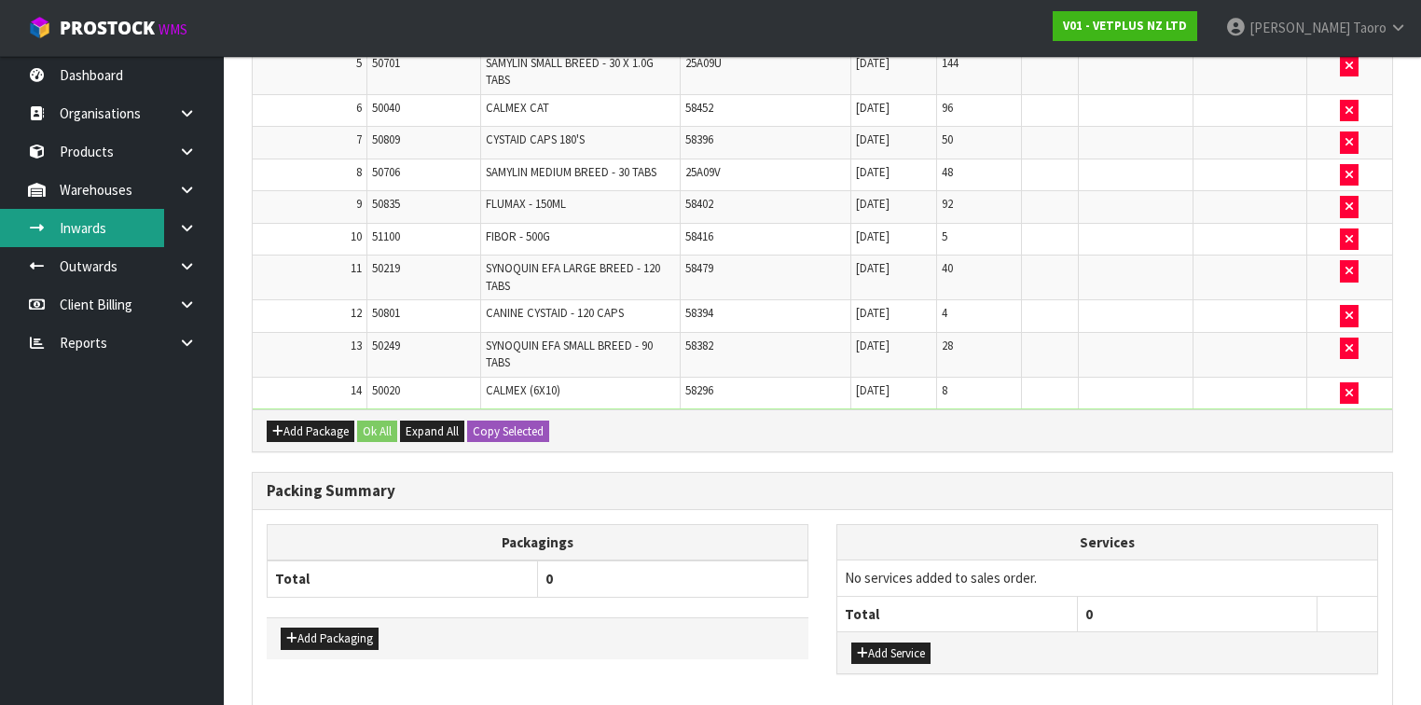
scroll to position [1411, 0]
click at [698, 560] on th "0" at bounding box center [673, 578] width 270 height 36
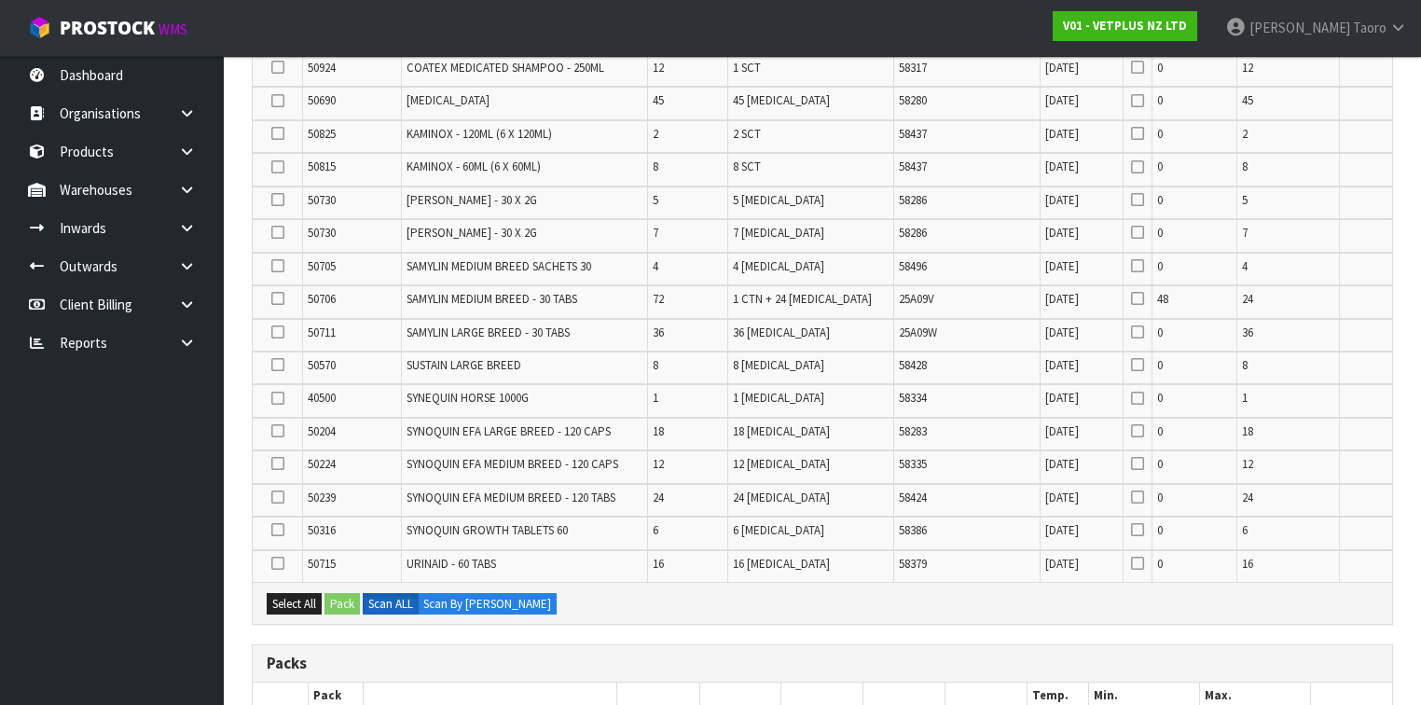
scroll to position [597, 0]
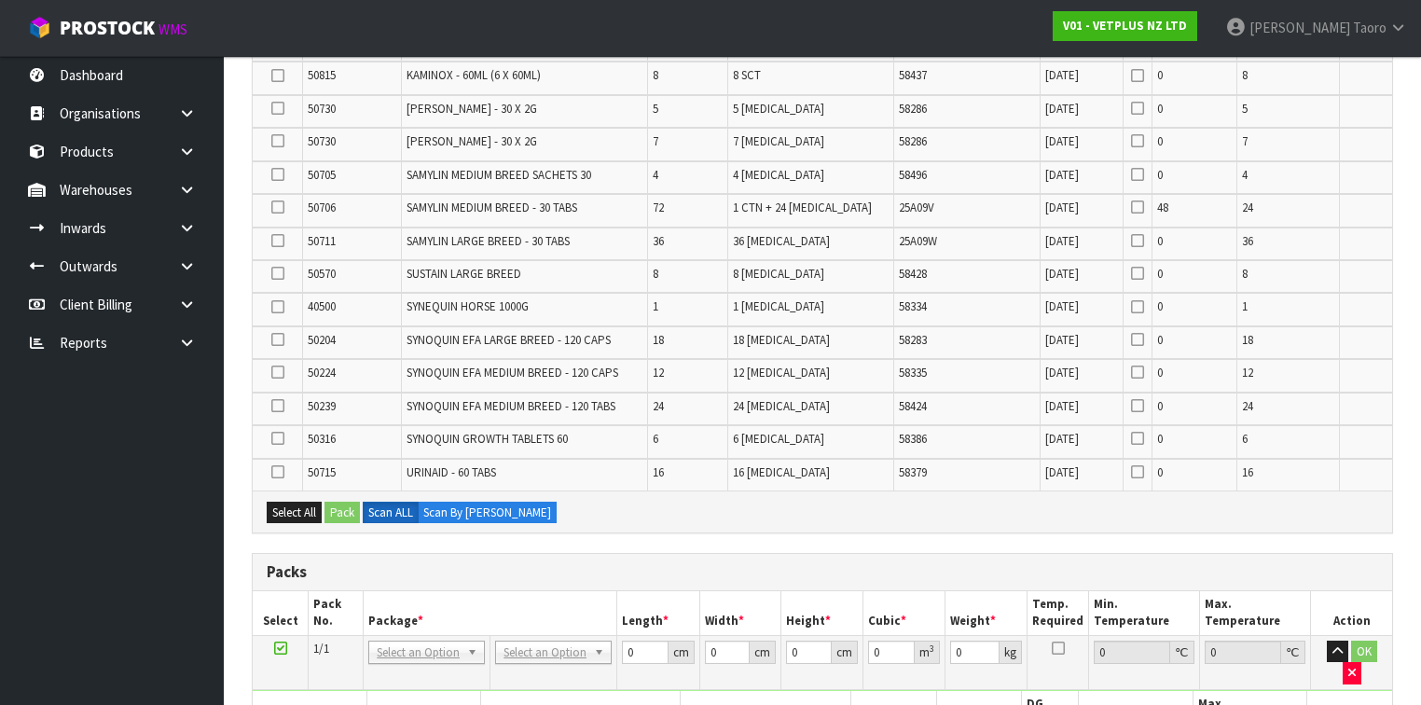
click at [884, 512] on div "Select All Pack Scan ALL Scan By [PERSON_NAME]" at bounding box center [823, 512] width 1140 height 42
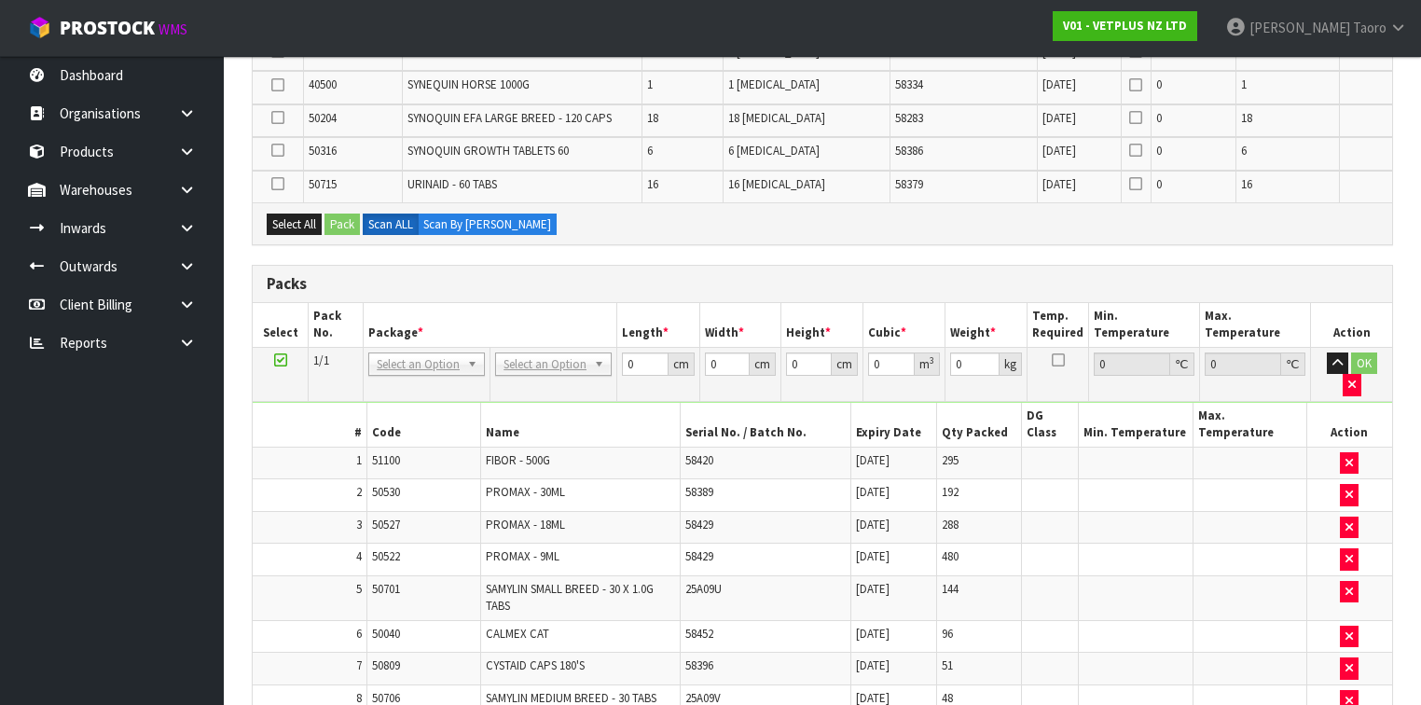
scroll to position [821, 0]
click at [1235, 243] on div "Combine Orders V01-ORD0003643 V01-ORD0003644 Select Some Options Picks Select P…" at bounding box center [822, 435] width 1141 height 1922
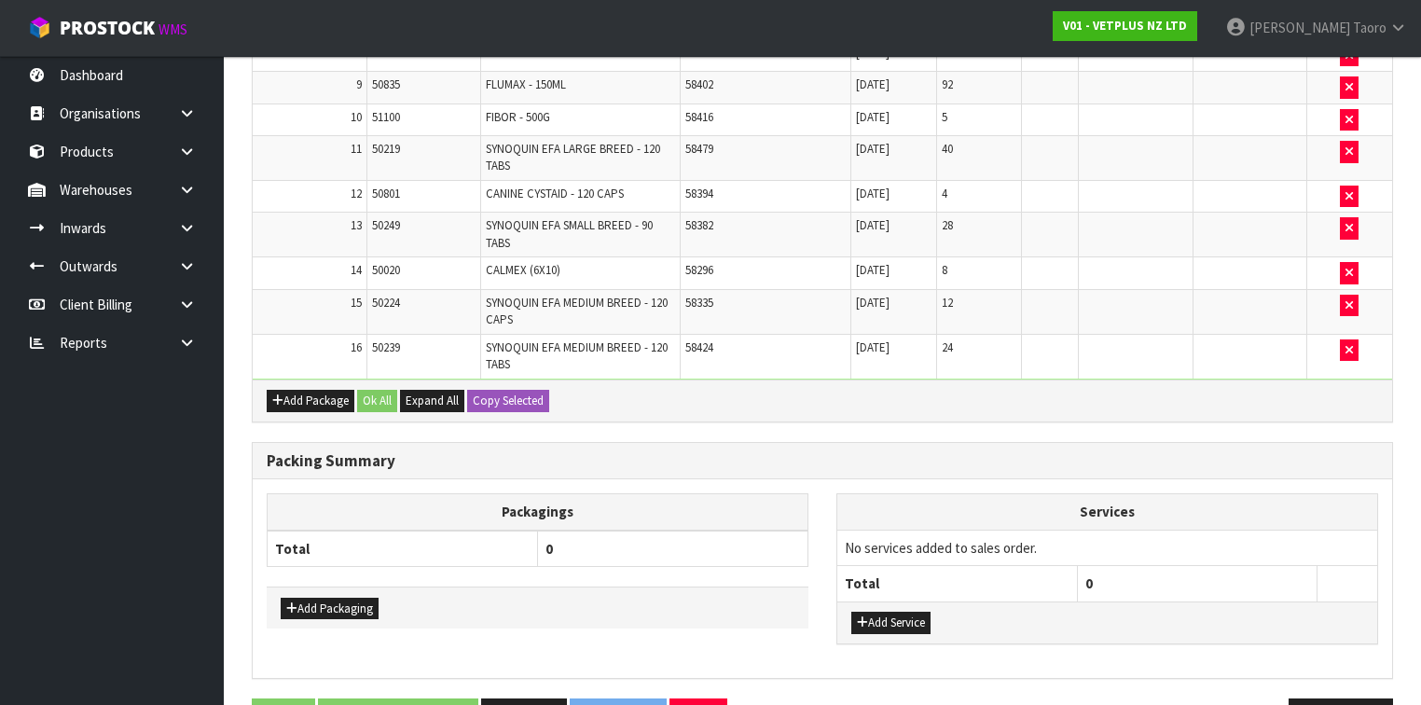
scroll to position [1466, 0]
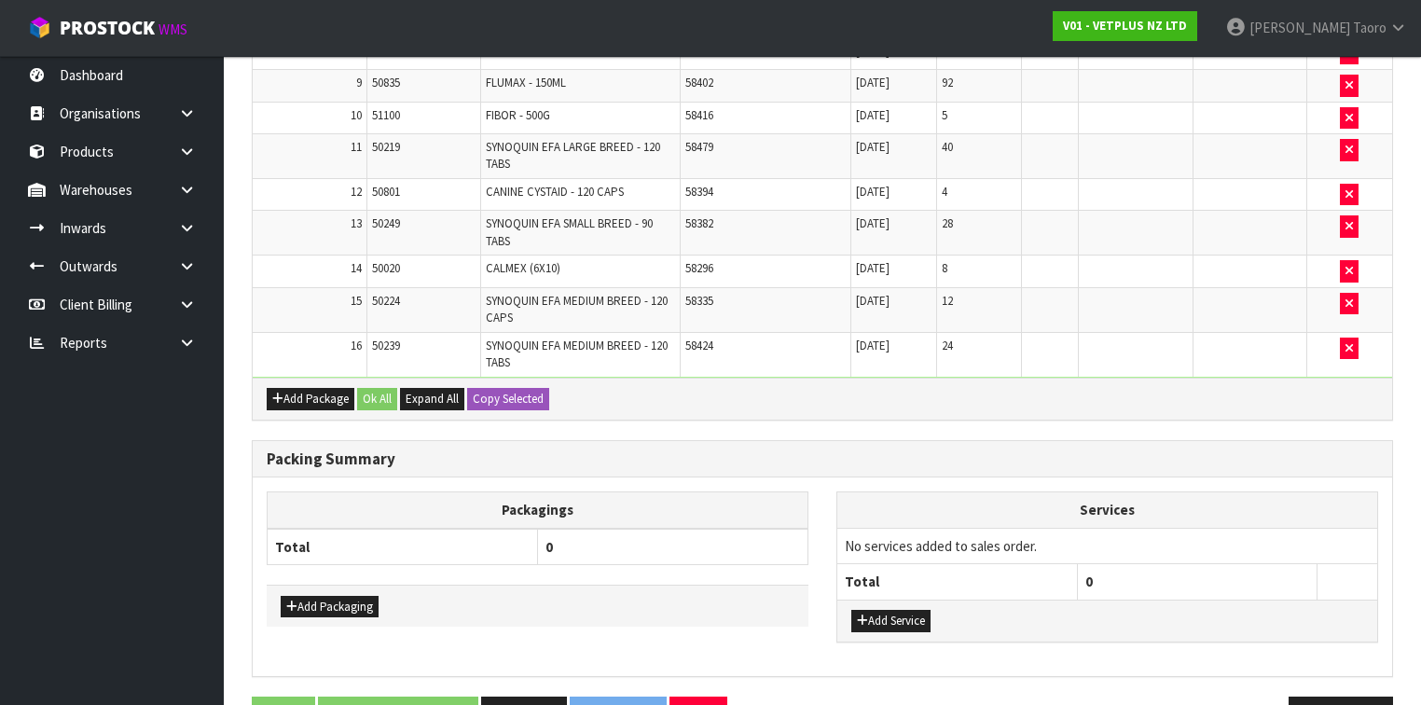
click at [1168, 378] on div "Add Package Ok All Expand All Copy Selected" at bounding box center [823, 399] width 1140 height 42
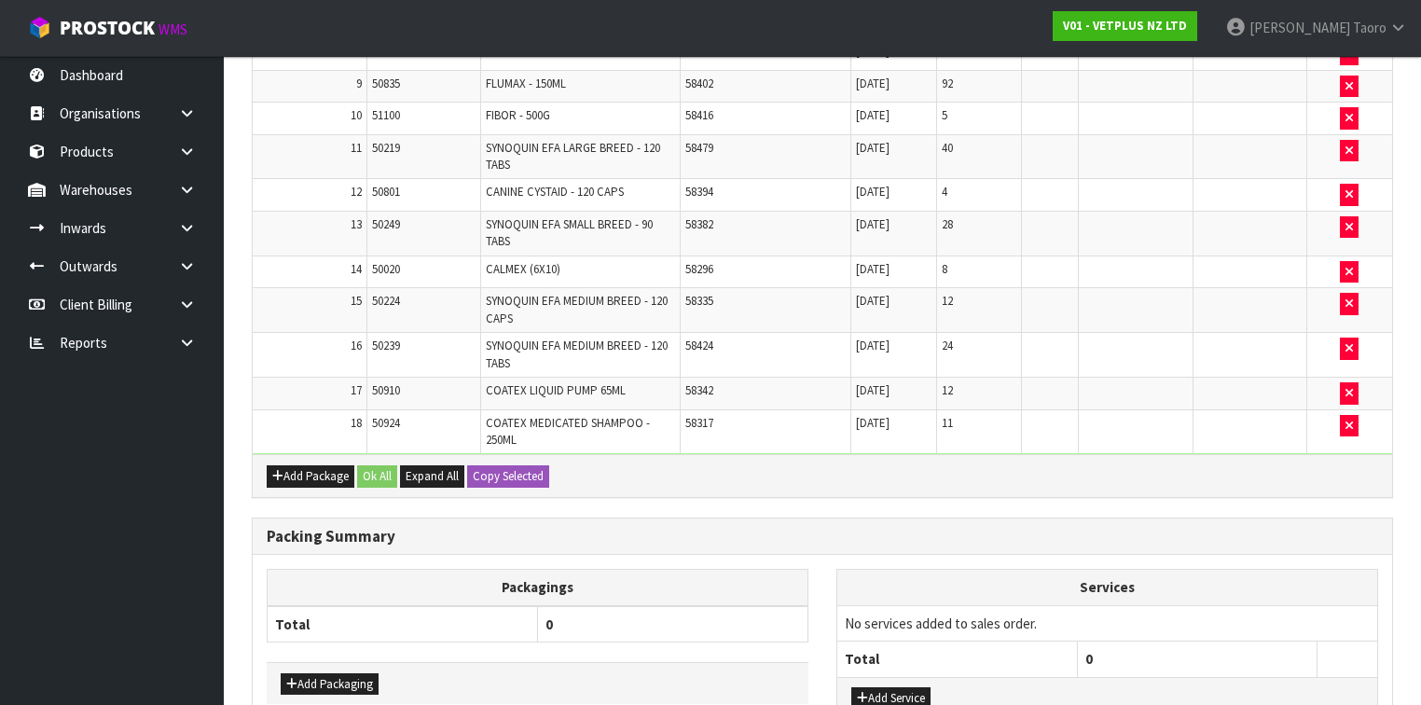
scroll to position [1400, 0]
